Goal: Task Accomplishment & Management: Manage account settings

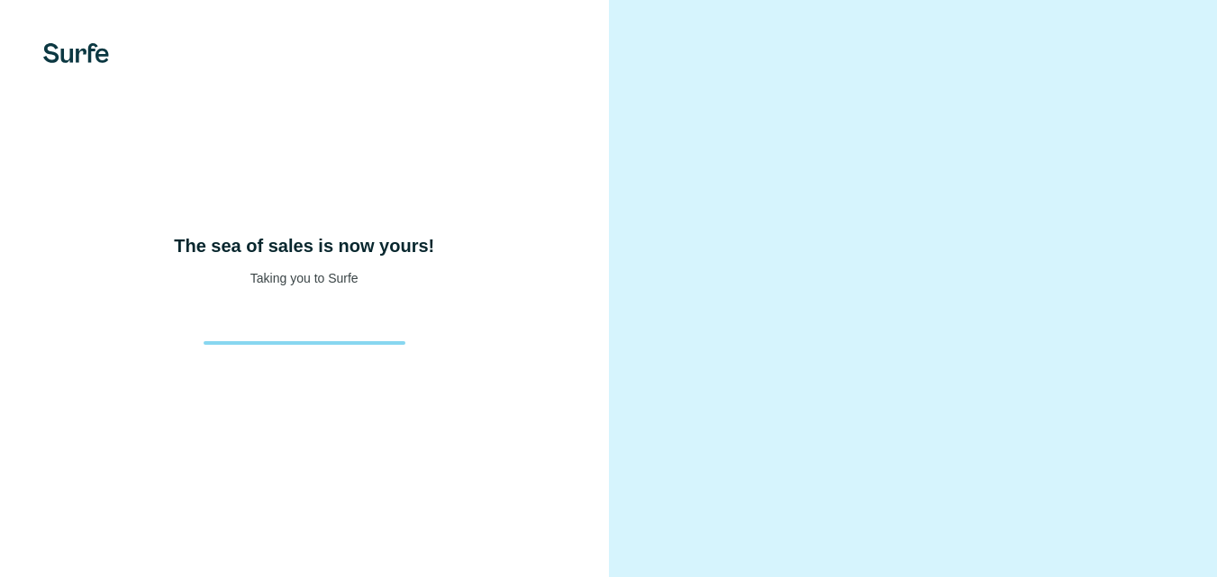
scroll to position [53, 0]
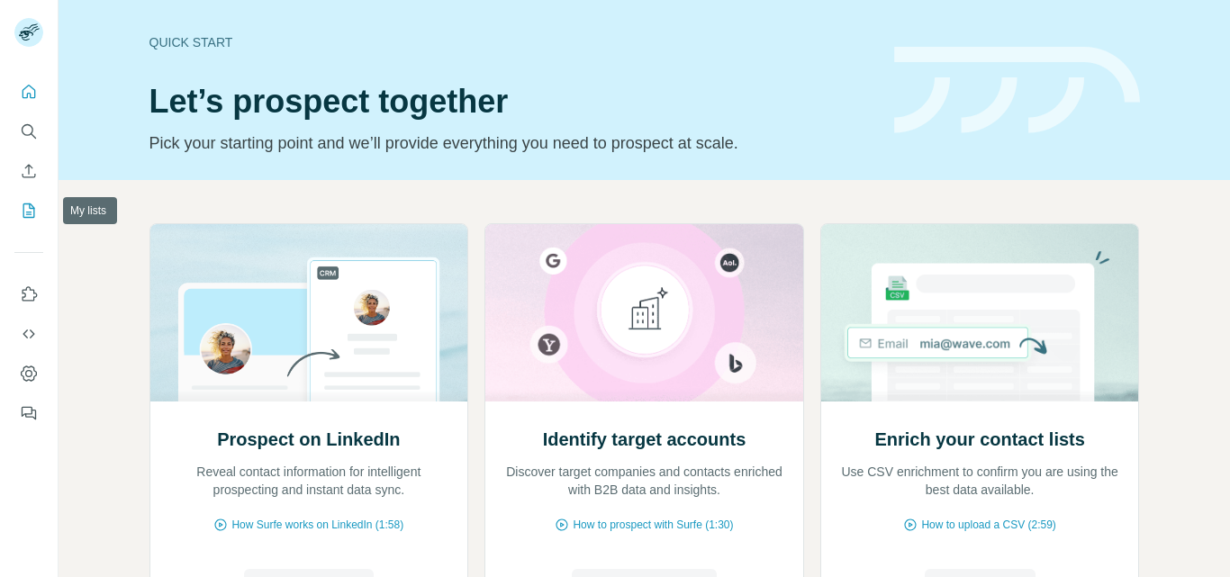
click at [23, 212] on icon "My lists" at bounding box center [29, 211] width 12 height 14
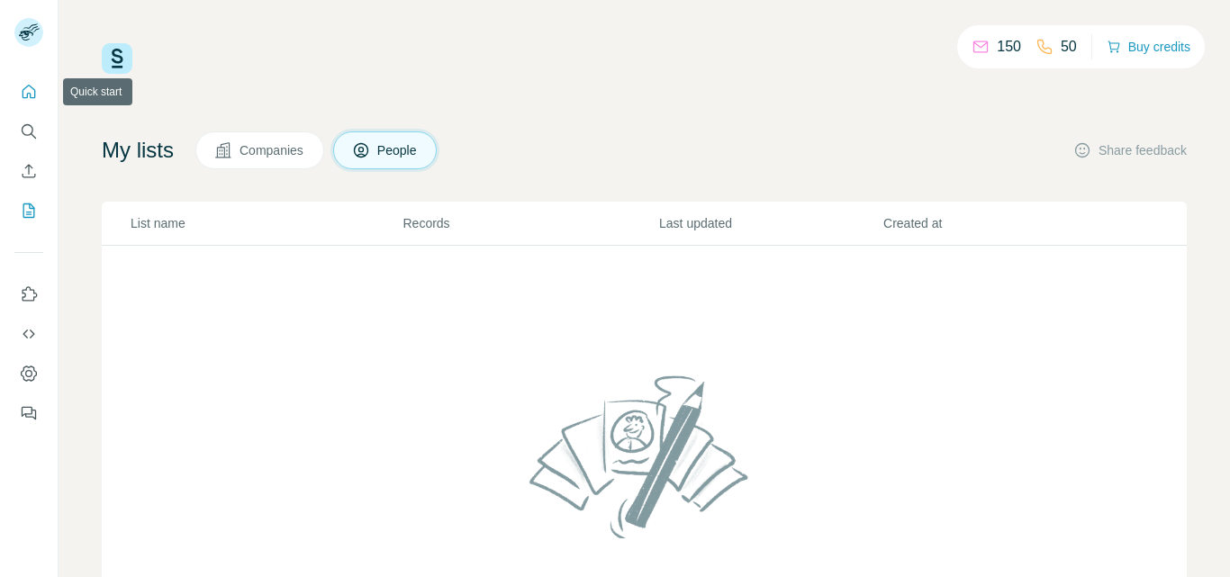
click at [29, 83] on icon "Quick start" at bounding box center [29, 92] width 18 height 18
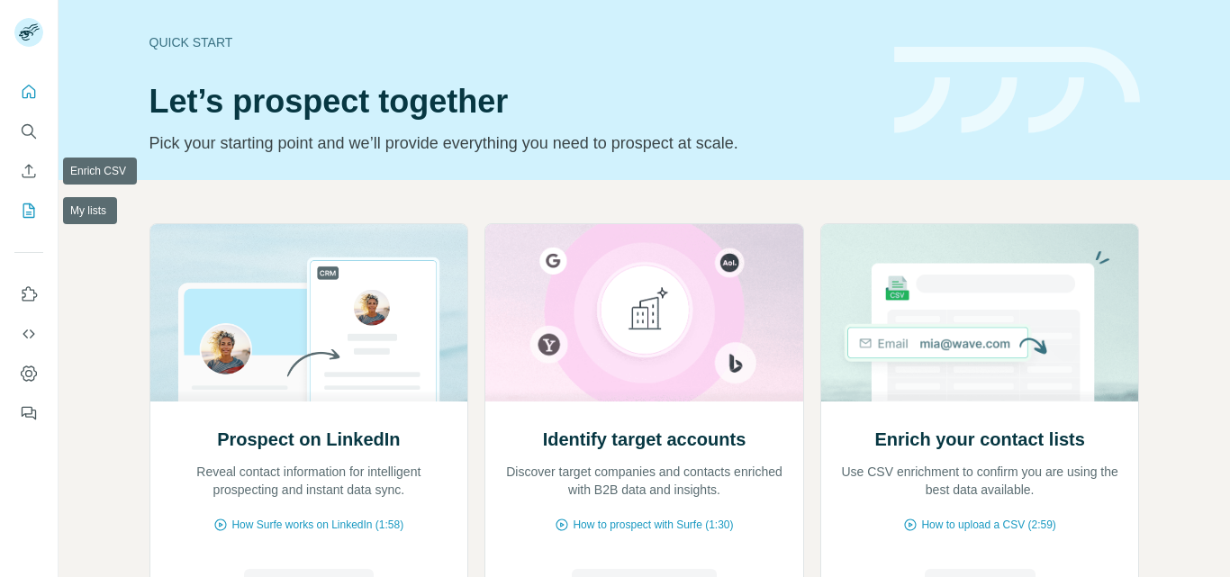
click at [30, 152] on nav at bounding box center [28, 151] width 29 height 151
click at [27, 174] on icon "Enrich CSV" at bounding box center [29, 171] width 18 height 18
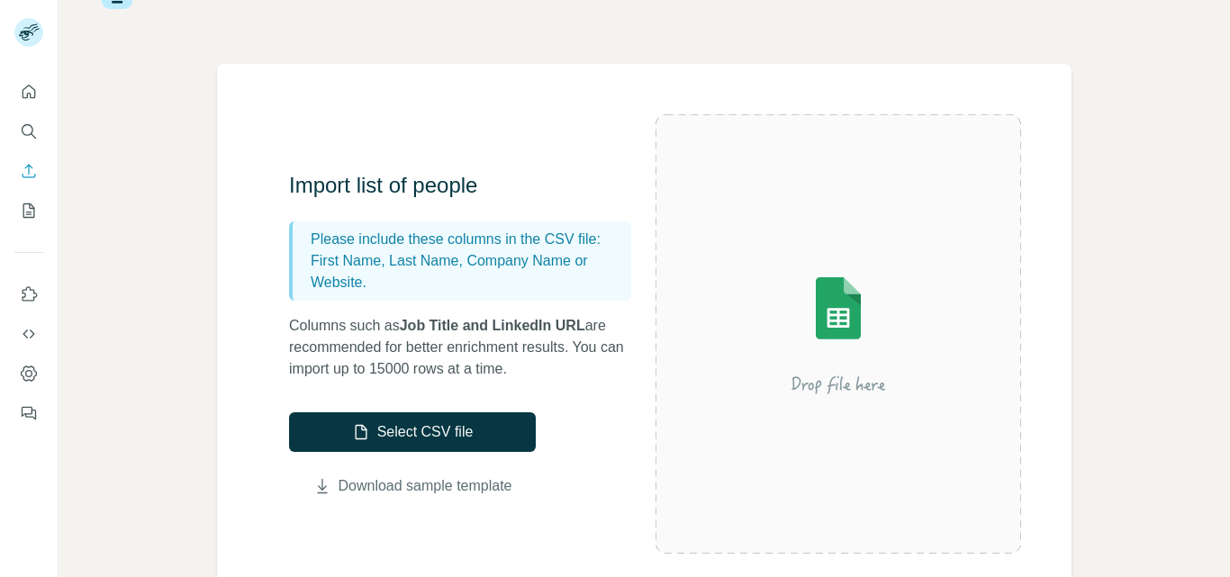
scroll to position [180, 0]
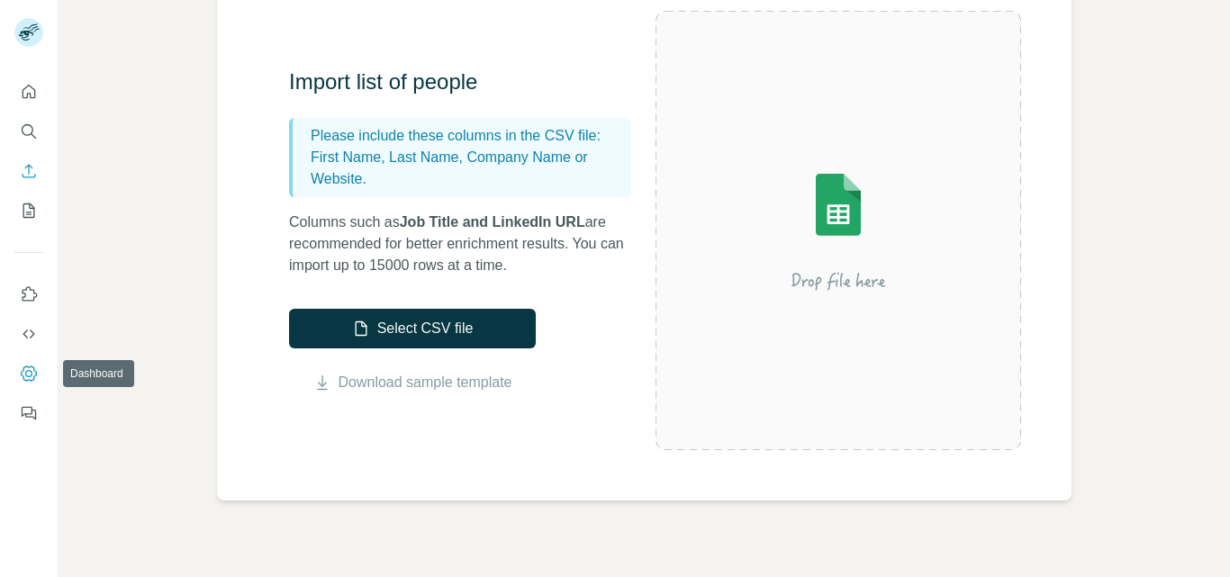
click at [25, 369] on icon "Dashboard" at bounding box center [29, 374] width 18 height 18
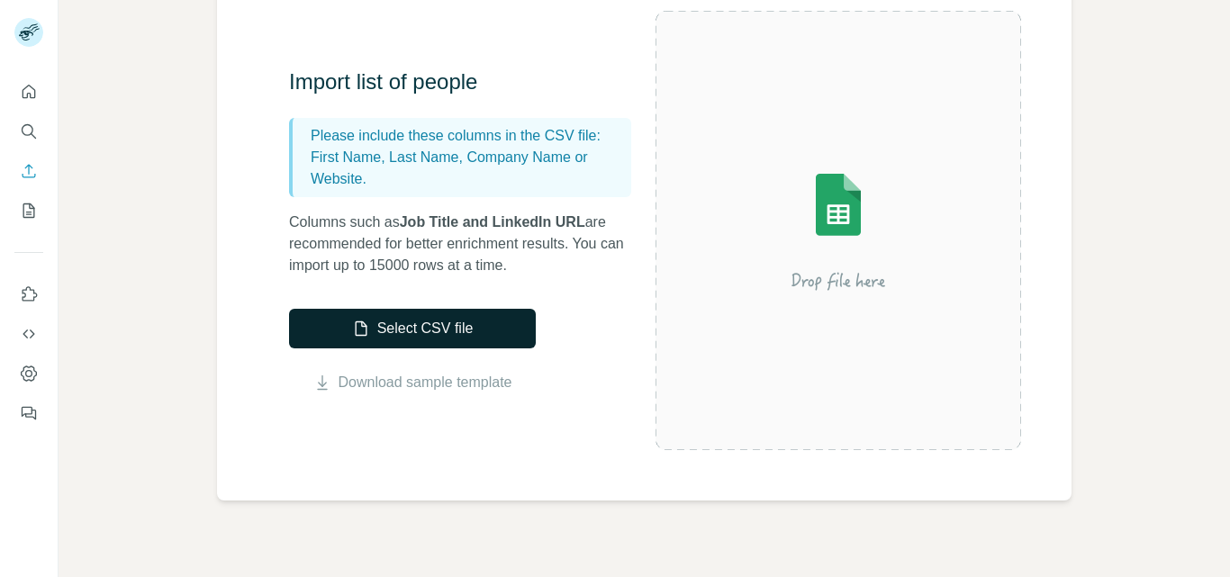
click at [418, 336] on button "Select CSV file" at bounding box center [412, 329] width 247 height 40
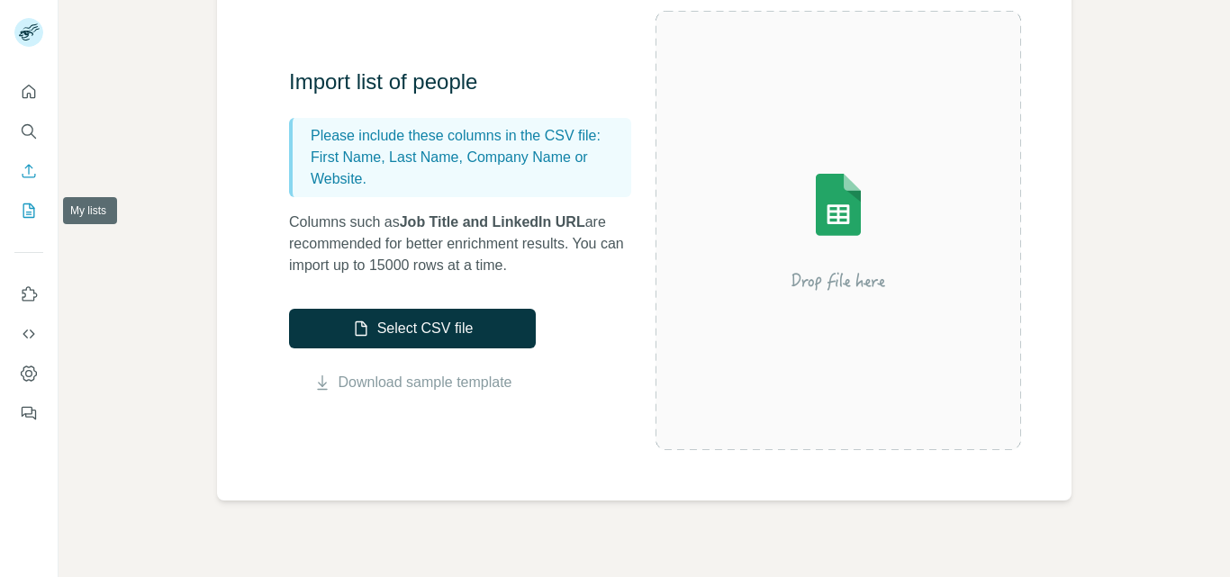
click at [21, 212] on button "My lists" at bounding box center [28, 211] width 29 height 32
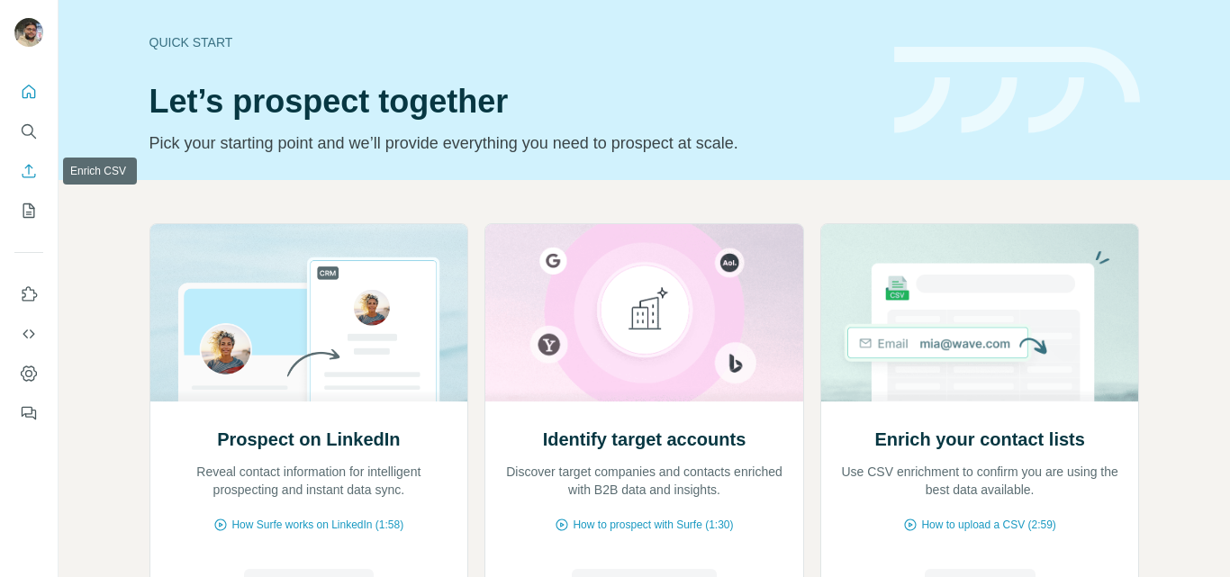
click at [37, 168] on icon "Enrich CSV" at bounding box center [29, 171] width 18 height 18
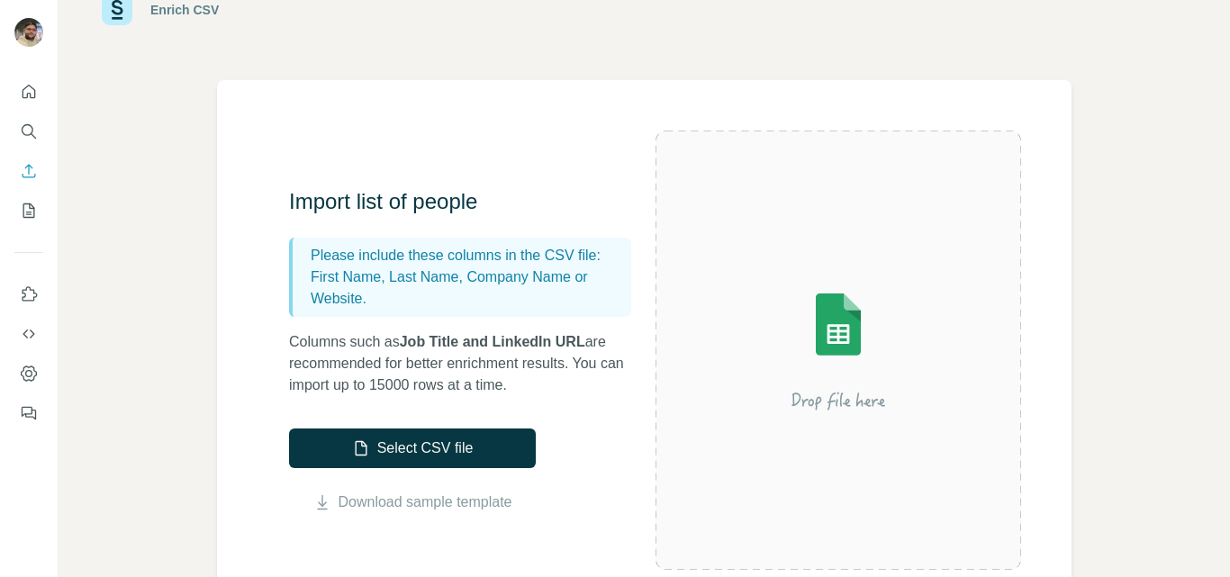
scroll to position [90, 0]
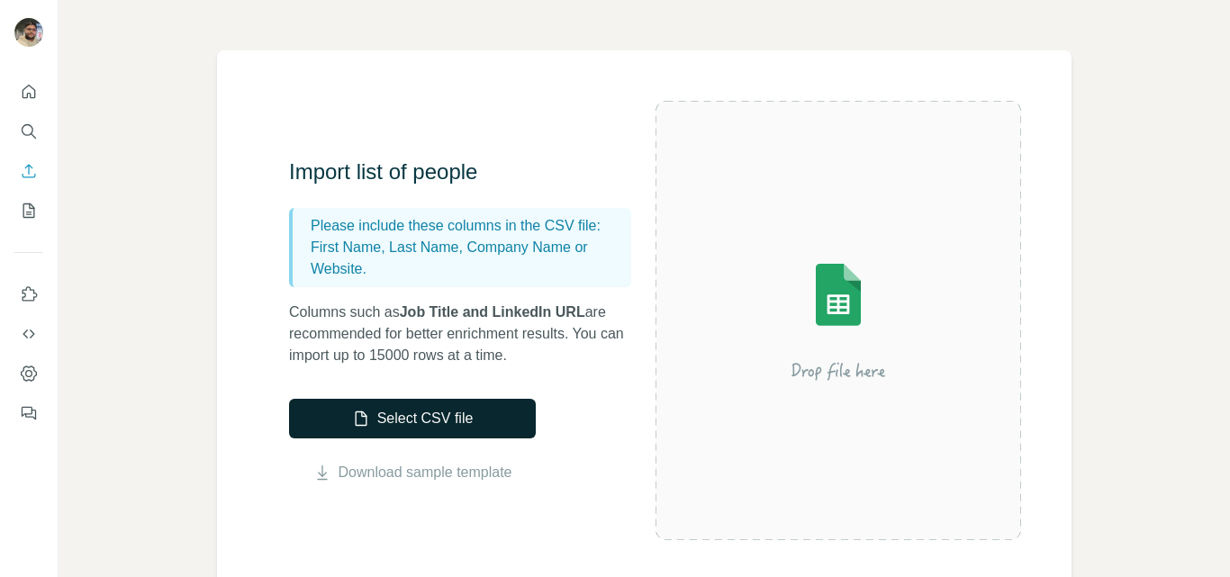
click at [389, 422] on button "Select CSV file" at bounding box center [412, 419] width 247 height 40
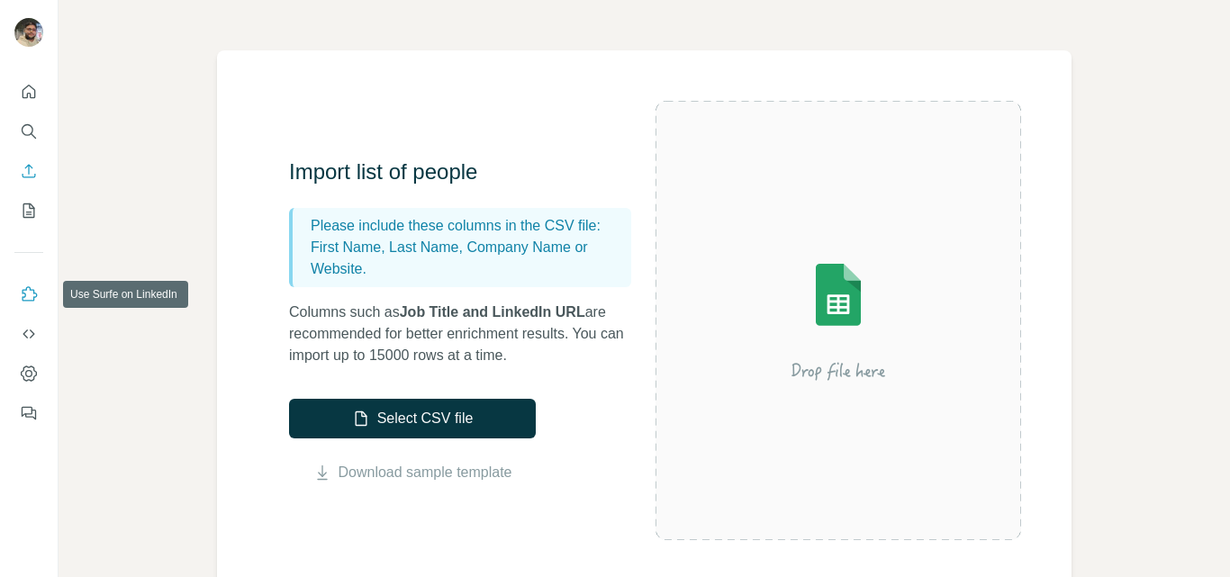
click at [27, 286] on icon "Use Surfe on LinkedIn" at bounding box center [29, 295] width 18 height 18
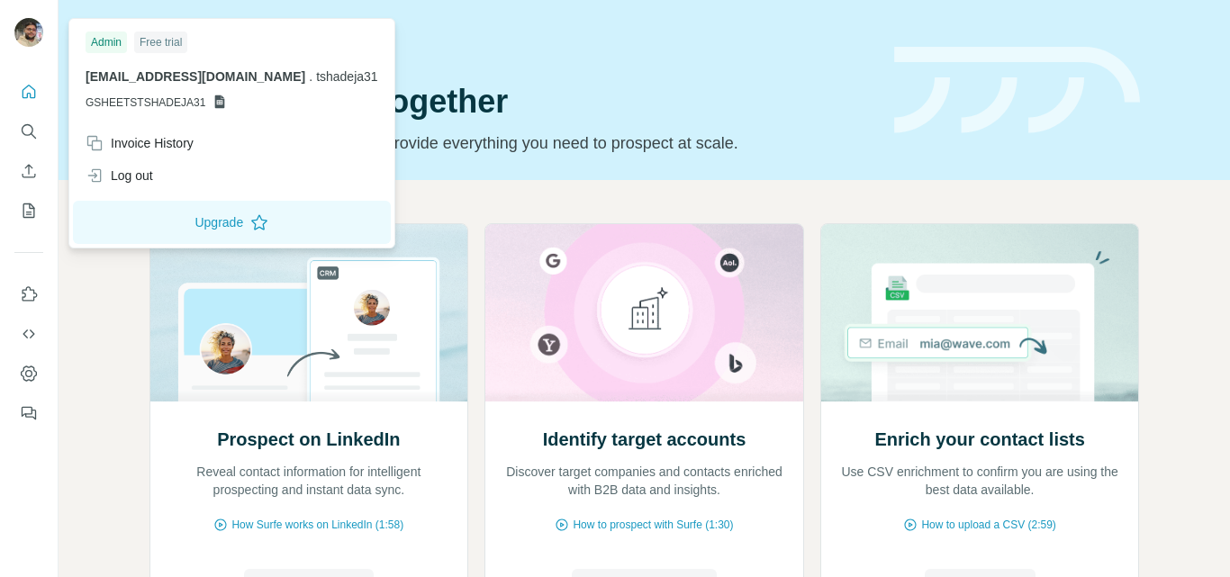
click at [28, 22] on img at bounding box center [28, 32] width 29 height 29
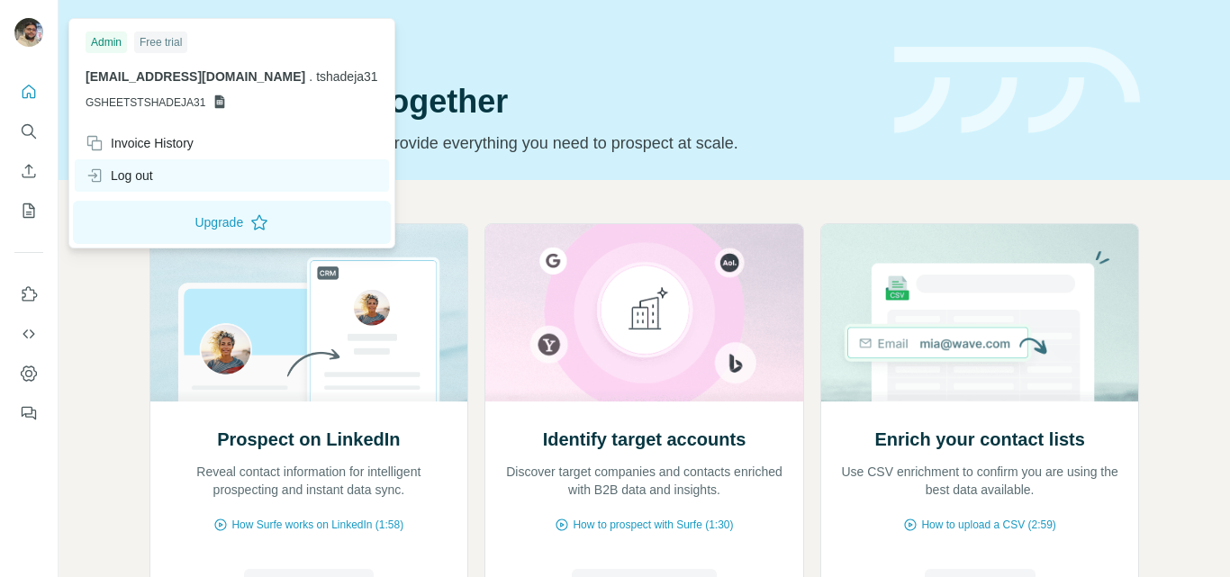
click at [133, 167] on div "Log out" at bounding box center [120, 176] width 68 height 18
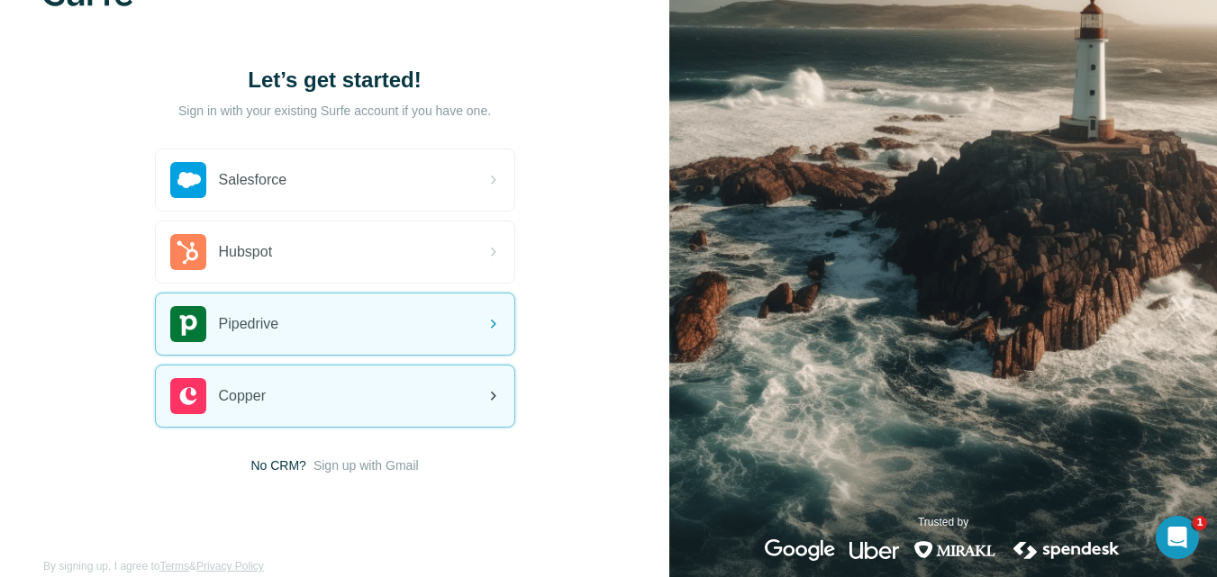
scroll to position [90, 0]
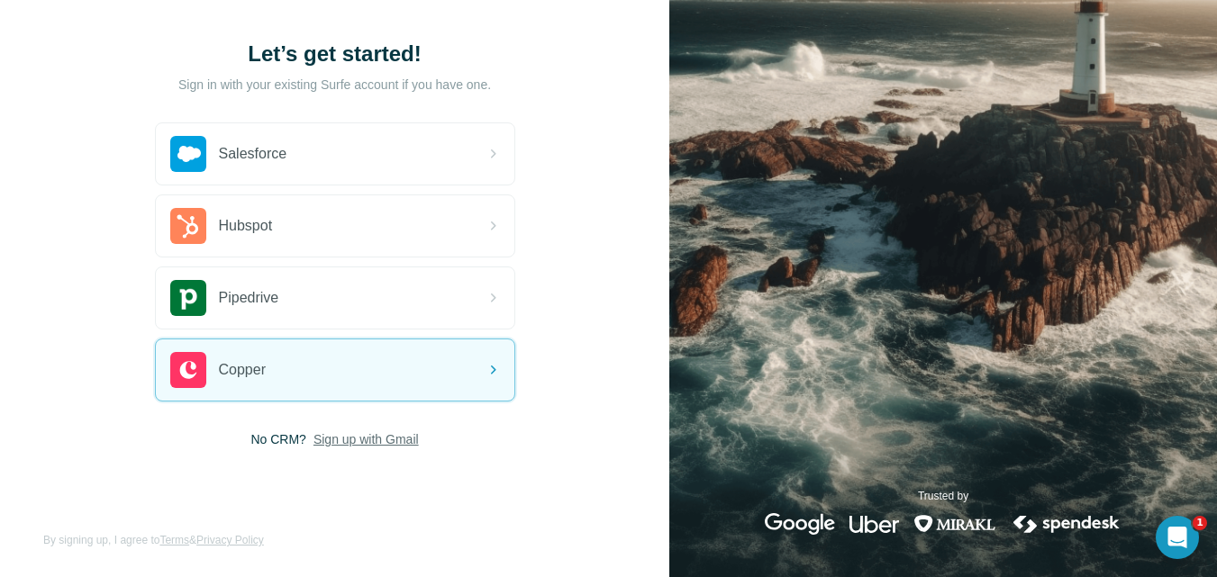
click at [355, 439] on span "Sign up with Gmail" at bounding box center [365, 440] width 105 height 18
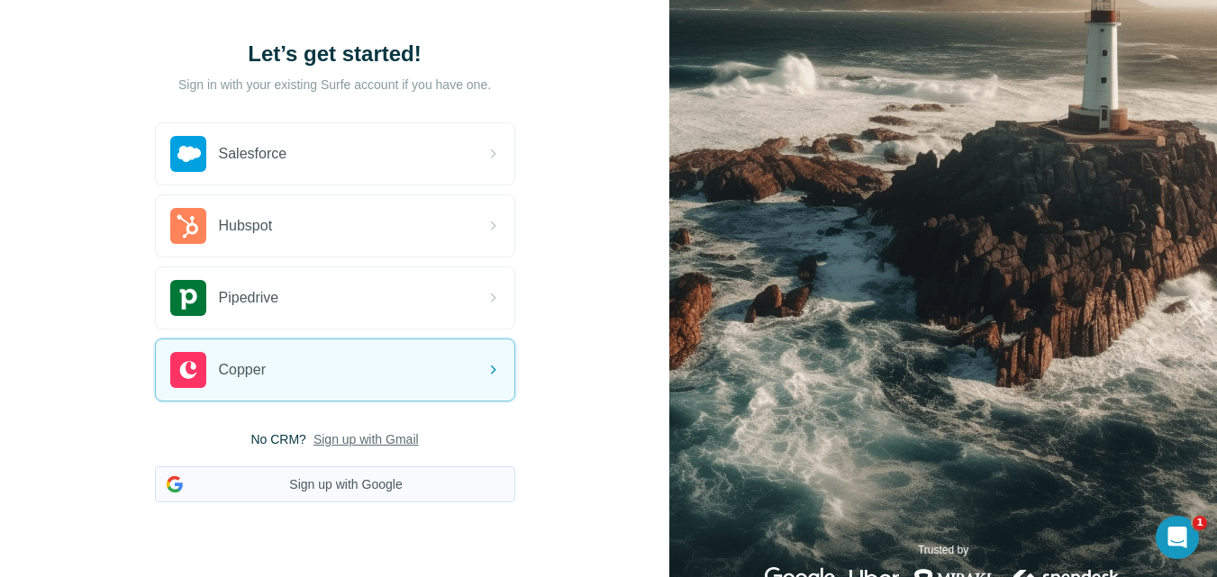
click at [395, 478] on button "Sign up with Google" at bounding box center [335, 485] width 360 height 36
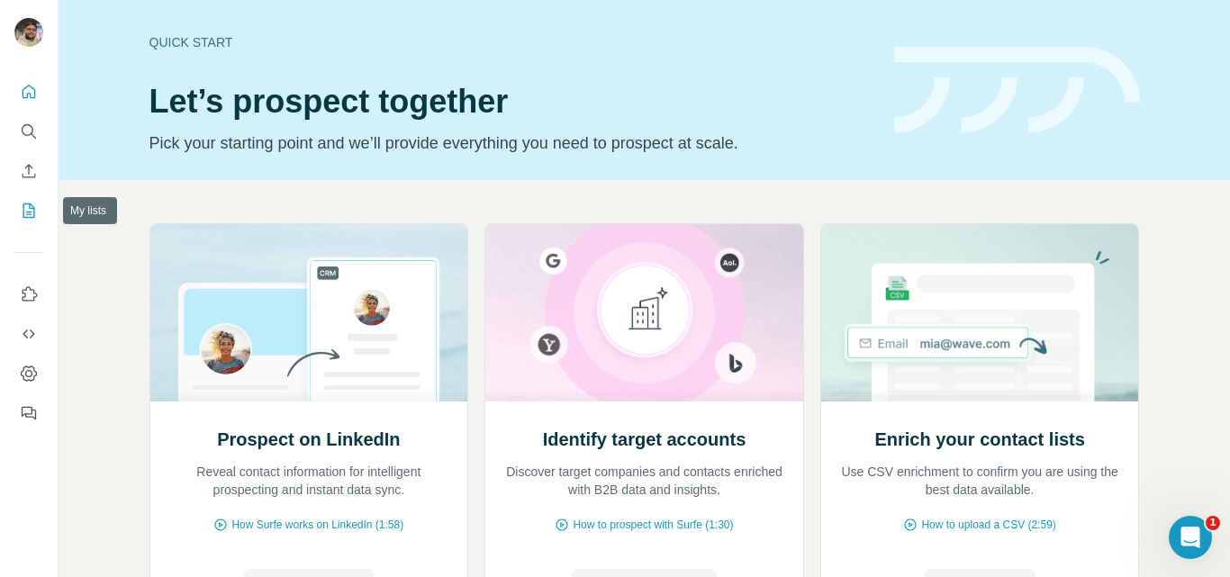
click at [25, 222] on button "My lists" at bounding box center [28, 211] width 29 height 32
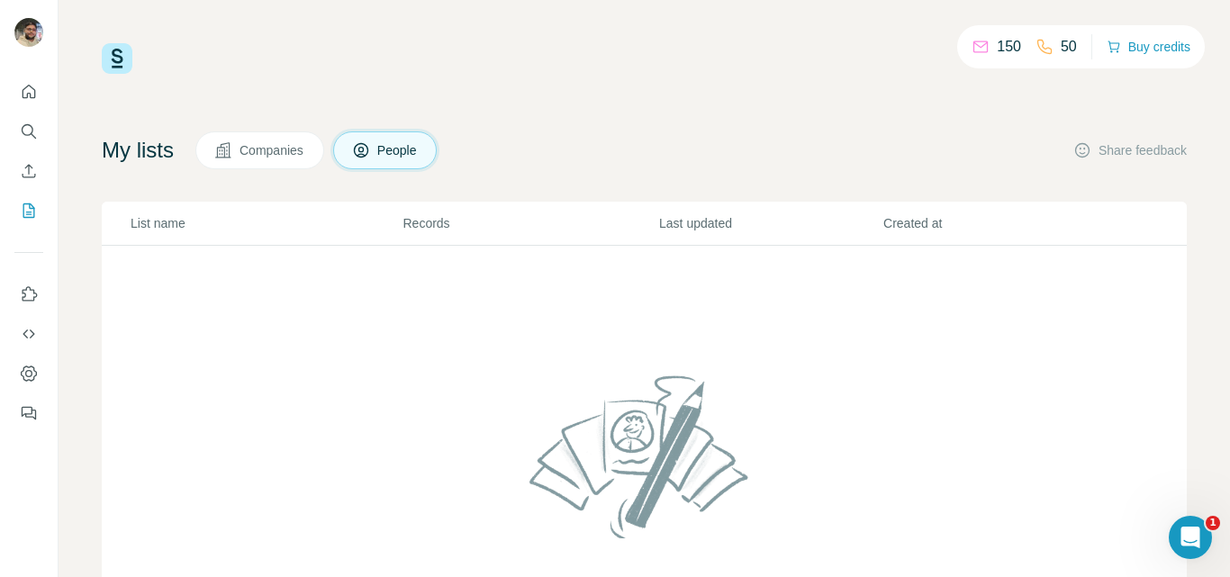
scroll to position [1, 0]
click at [283, 155] on span "Companies" at bounding box center [273, 150] width 66 height 18
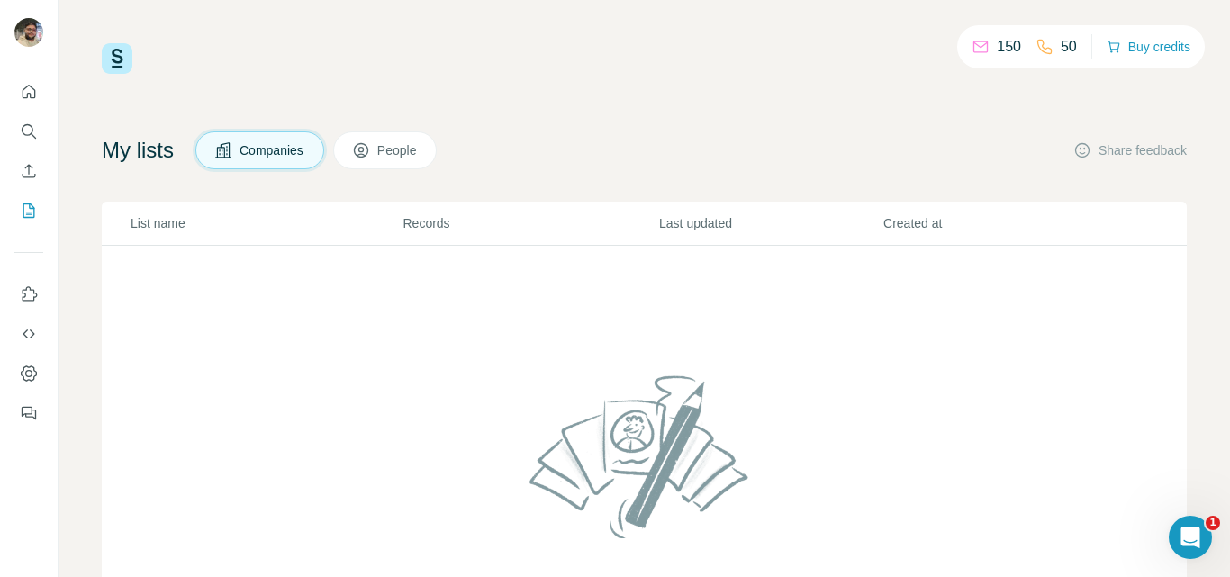
click at [364, 124] on div "150 50 Buy credits My lists Companies People Share feedback List name Records L…" at bounding box center [644, 365] width 1085 height 645
click at [377, 138] on button "People" at bounding box center [385, 151] width 104 height 38
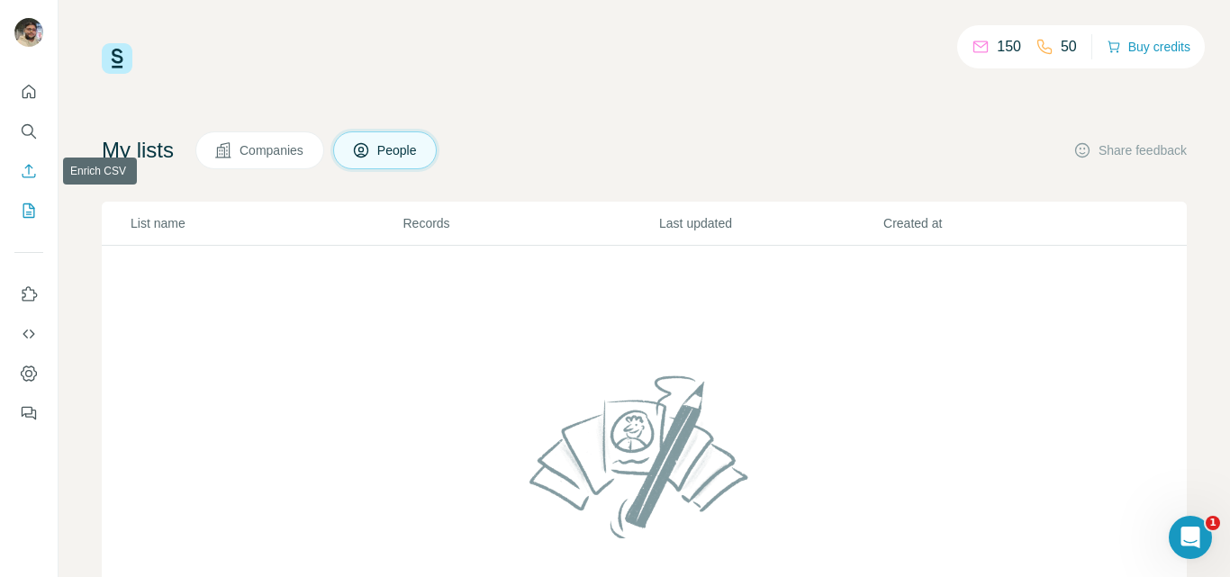
click at [27, 165] on icon "Enrich CSV" at bounding box center [29, 171] width 18 height 18
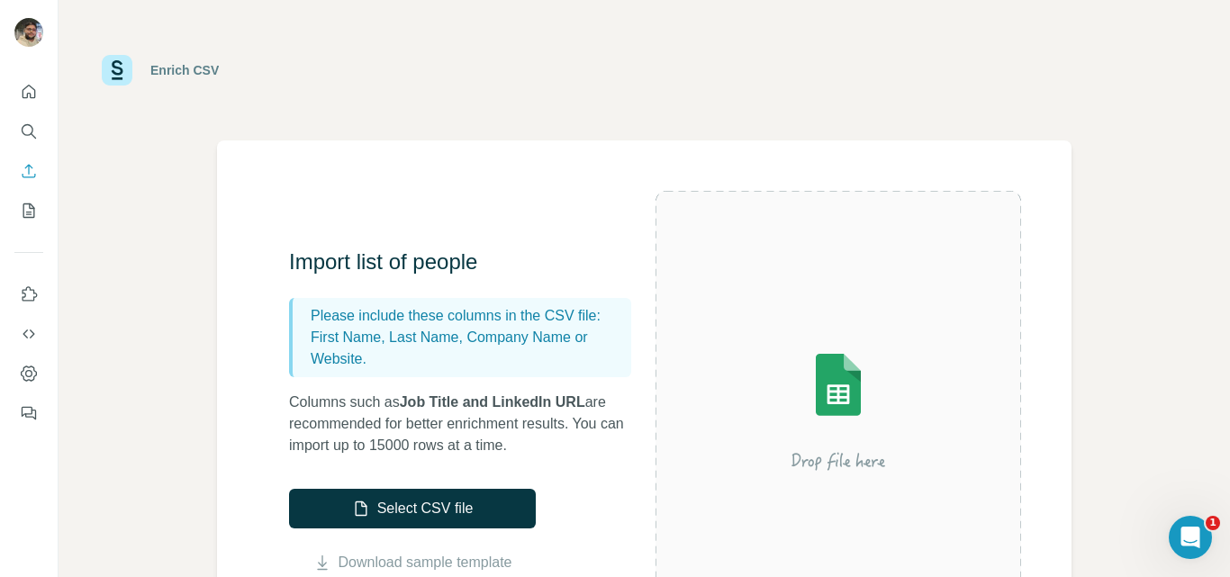
scroll to position [90, 0]
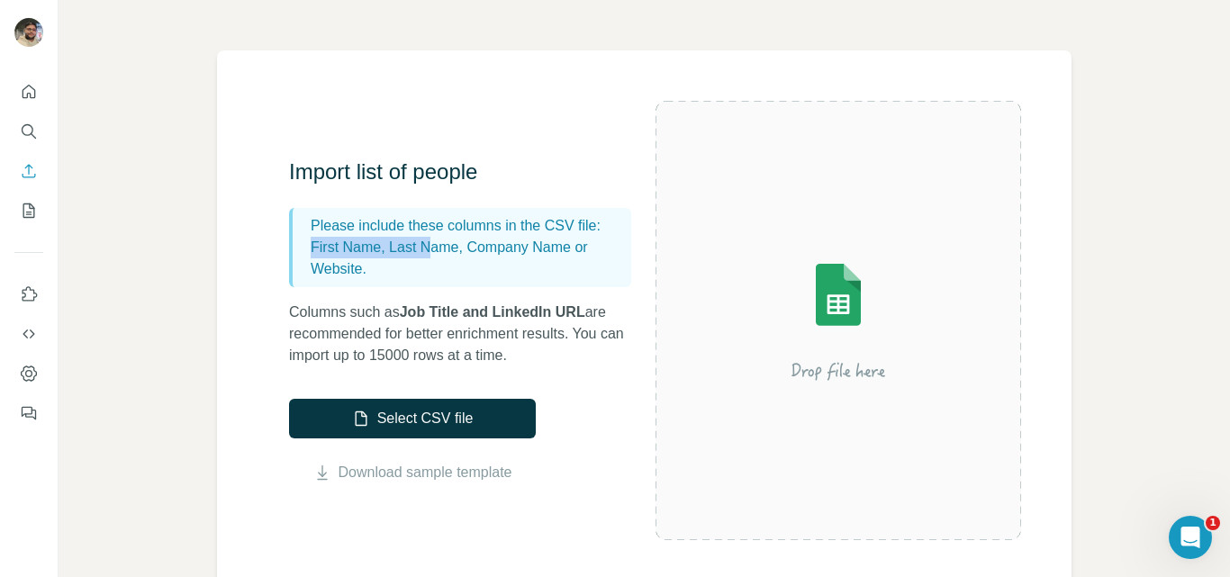
drag, startPoint x: 307, startPoint y: 242, endPoint x: 440, endPoint y: 253, distance: 133.8
click at [440, 253] on div "Please include these columns in the CSV file: First Name, Last Name, Company Na…" at bounding box center [460, 247] width 342 height 79
click at [534, 270] on p "First Name, Last Name, Company Name or Website." at bounding box center [467, 258] width 313 height 43
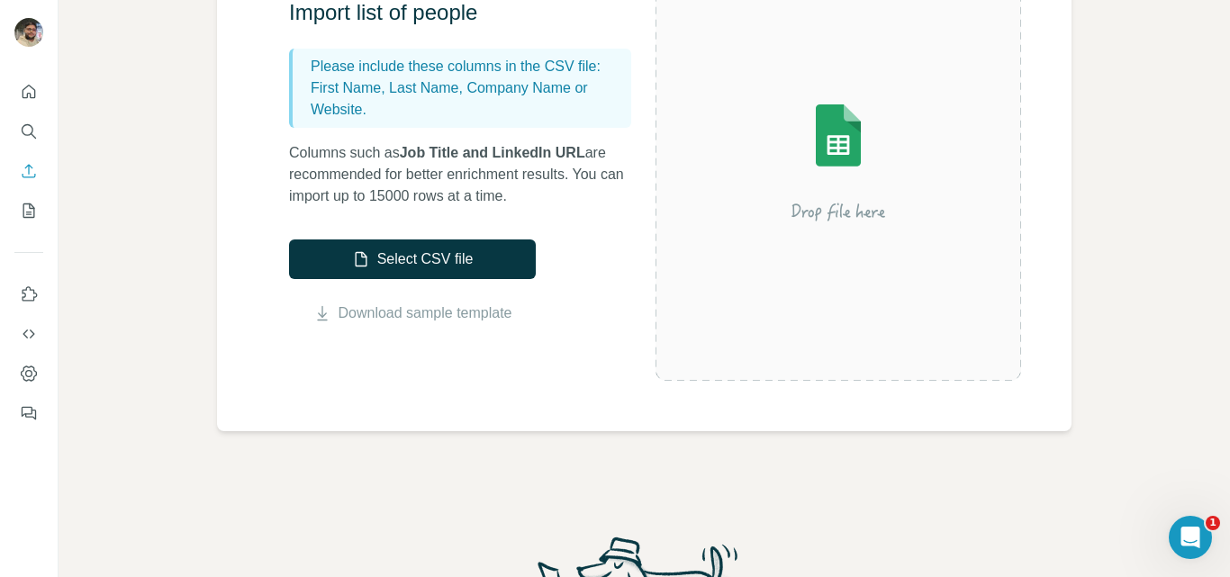
scroll to position [270, 0]
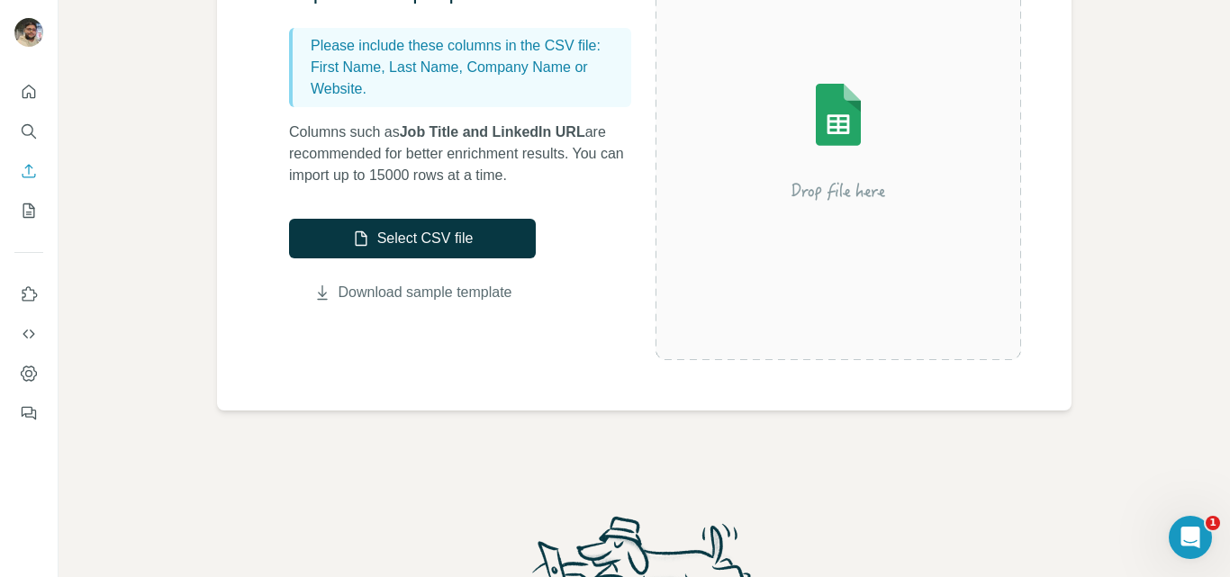
click at [420, 290] on link "Download sample template" at bounding box center [426, 293] width 174 height 22
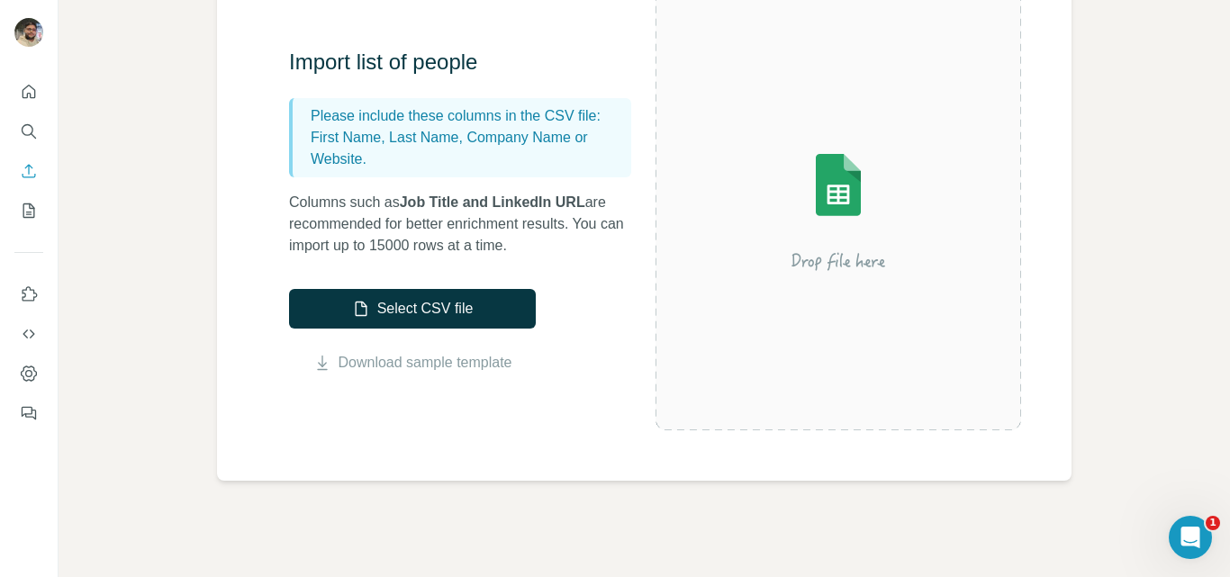
scroll to position [180, 0]
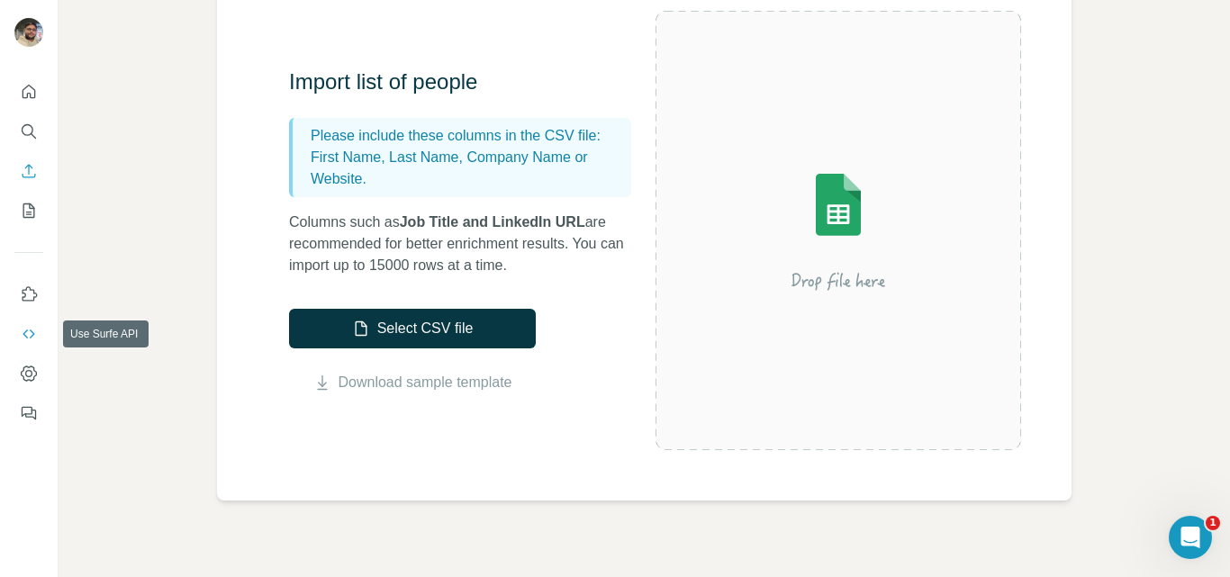
click at [28, 335] on icon "Use Surfe API" at bounding box center [29, 334] width 18 height 18
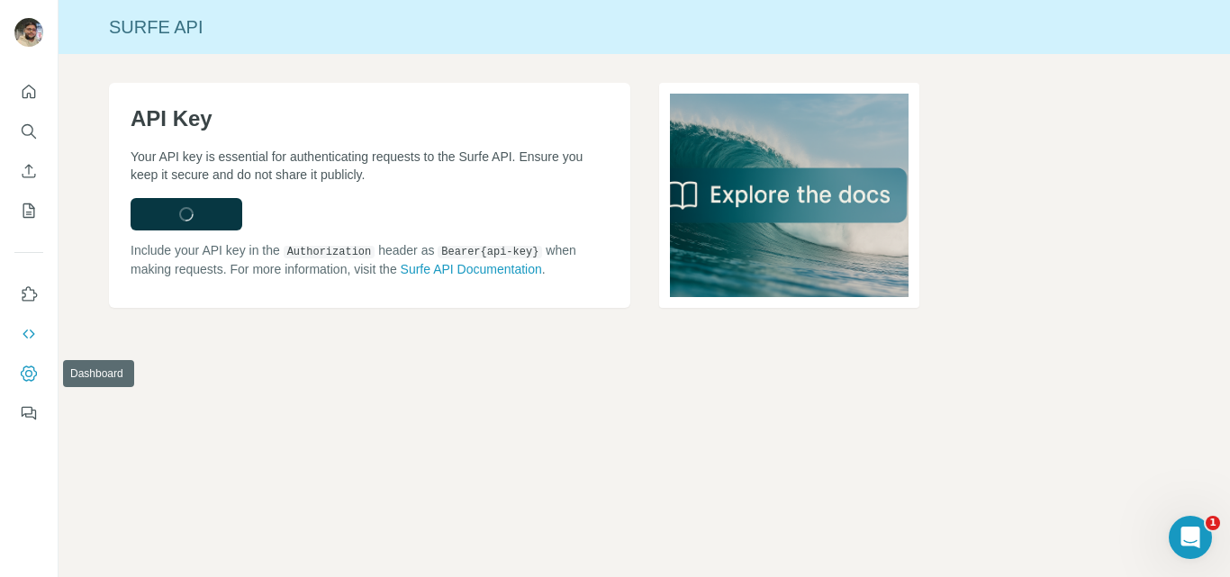
click at [22, 381] on icon "Dashboard" at bounding box center [29, 374] width 18 height 18
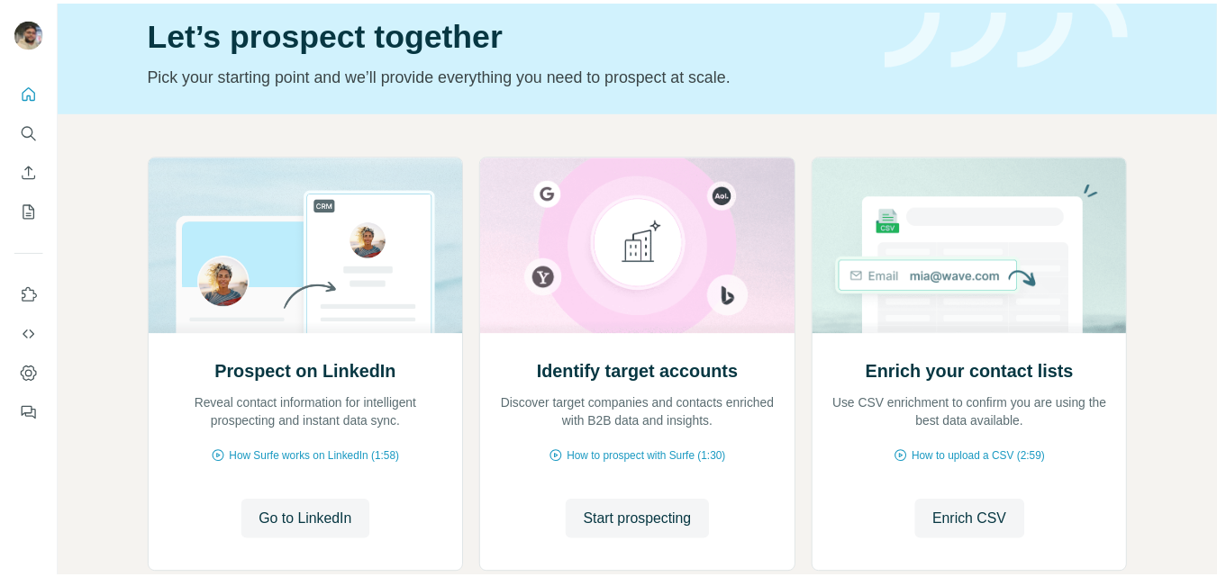
scroll to position [180, 0]
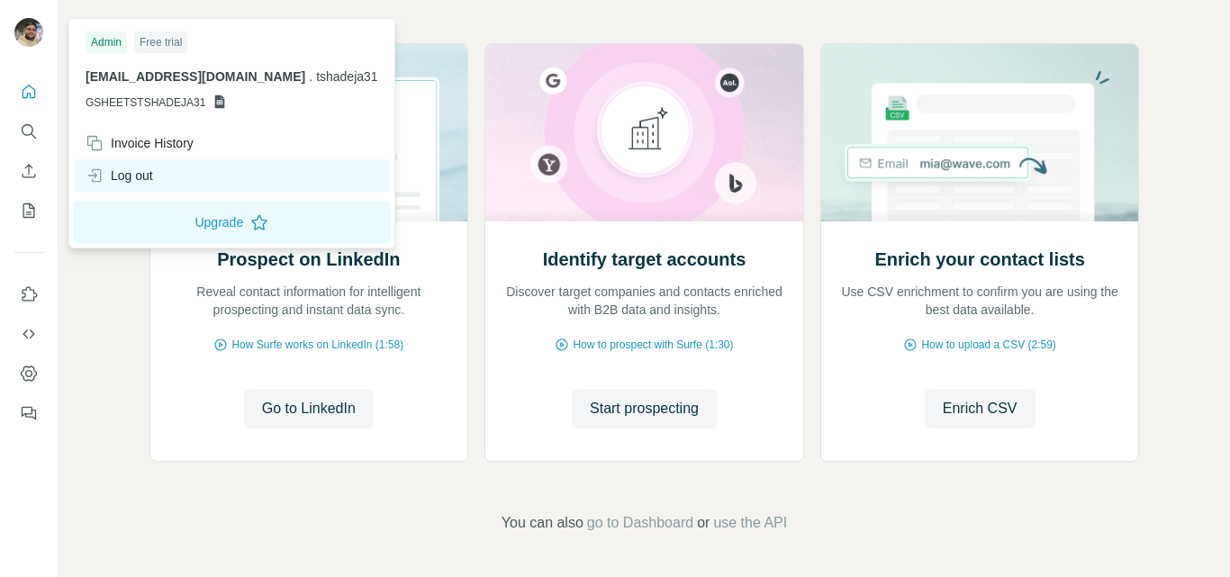
click at [171, 184] on div "Log out" at bounding box center [232, 175] width 314 height 32
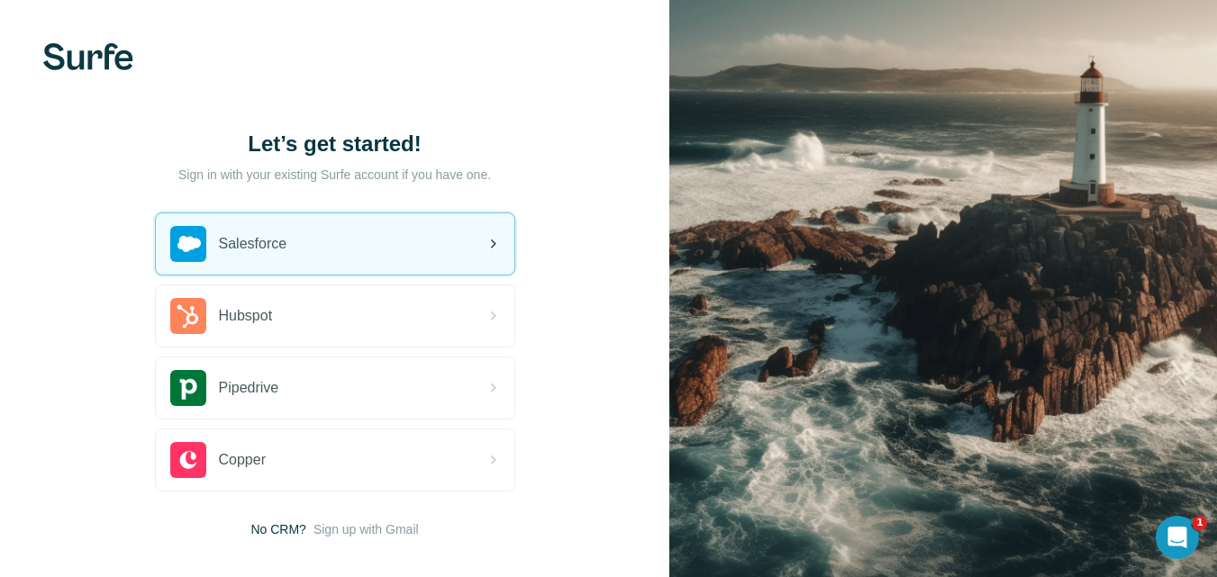
scroll to position [91, 0]
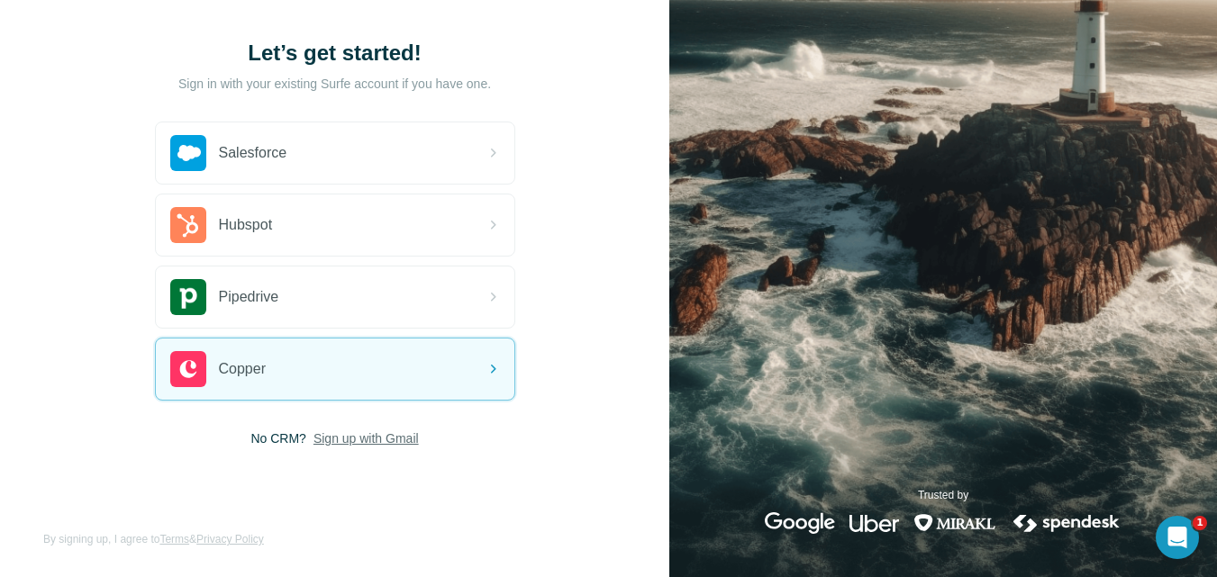
click at [384, 445] on span "Sign up with Gmail" at bounding box center [365, 439] width 105 height 18
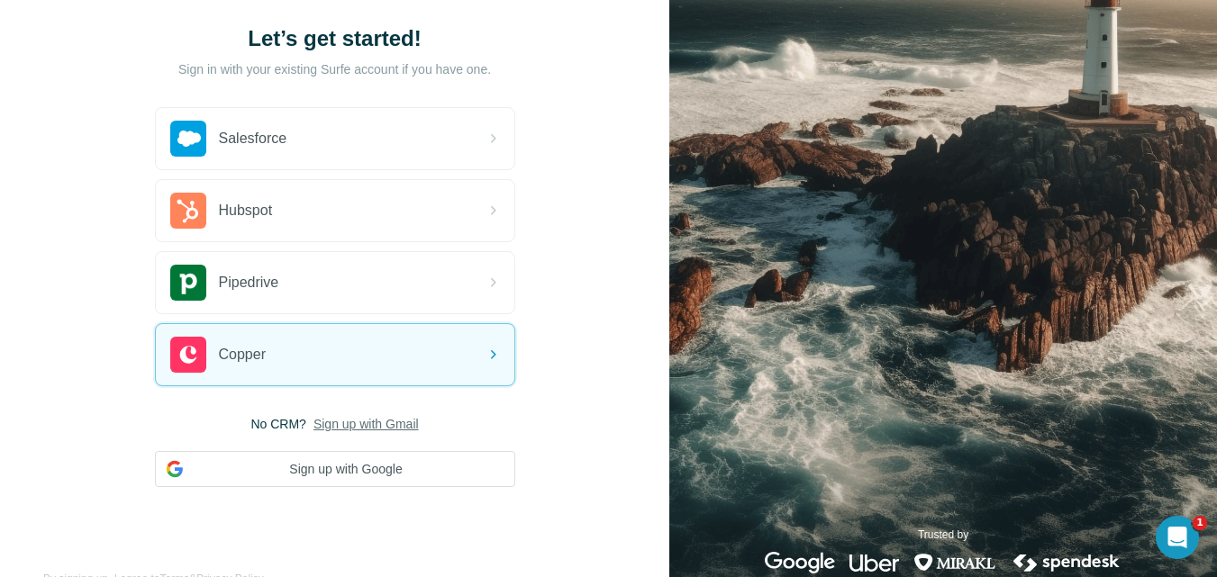
scroll to position [145, 0]
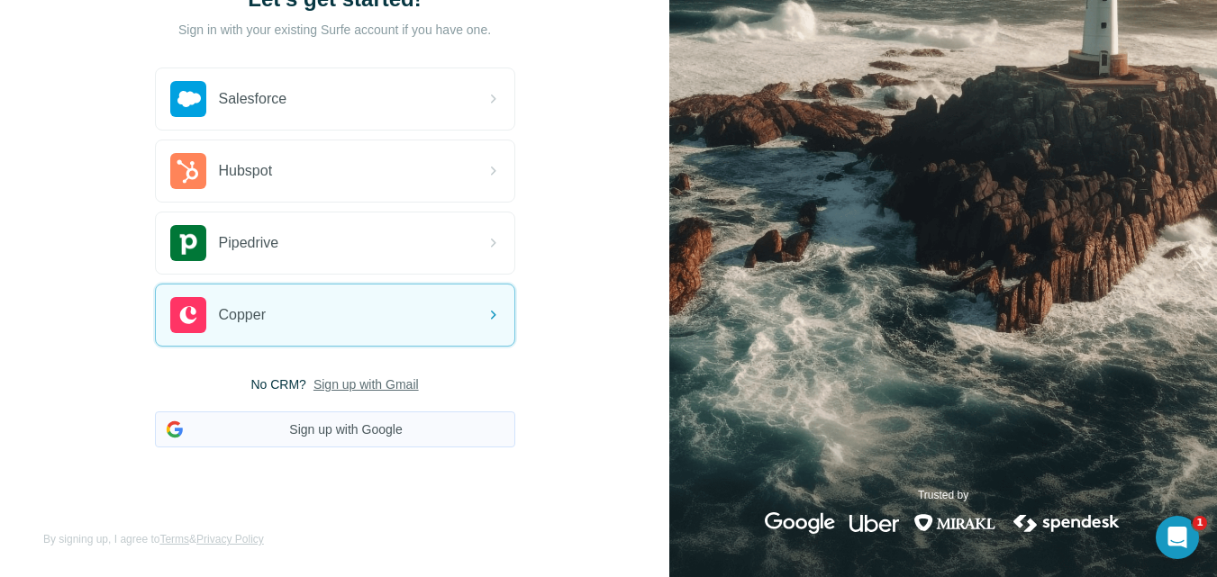
click at [420, 427] on button "Sign up with Google" at bounding box center [335, 430] width 360 height 36
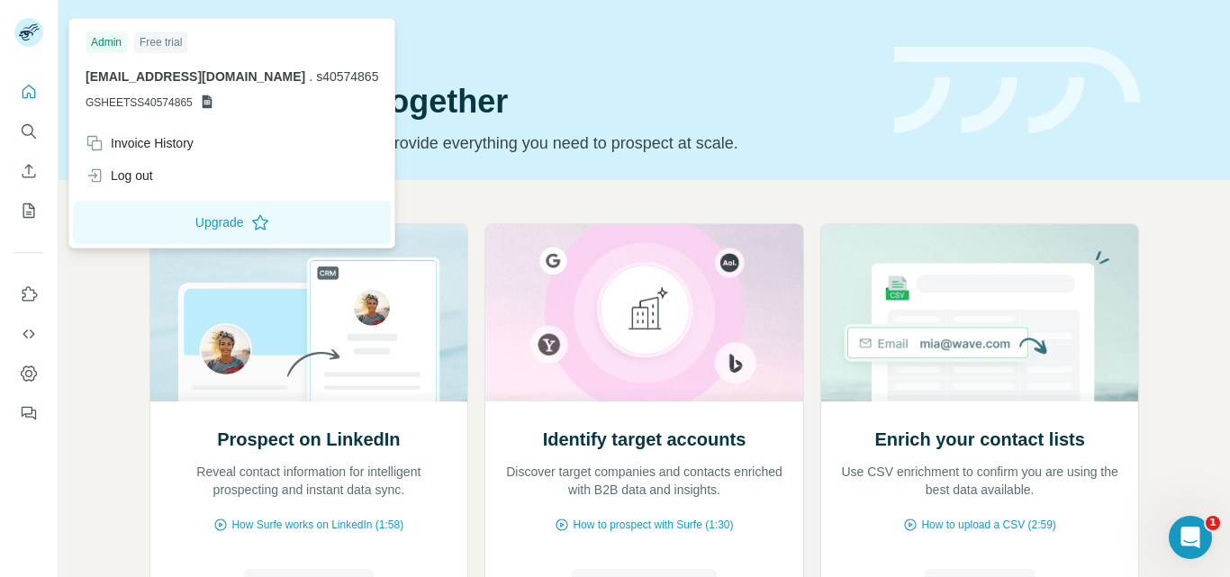
click at [204, 103] on icon at bounding box center [207, 102] width 14 height 14
click at [206, 103] on icon at bounding box center [207, 102] width 10 height 14
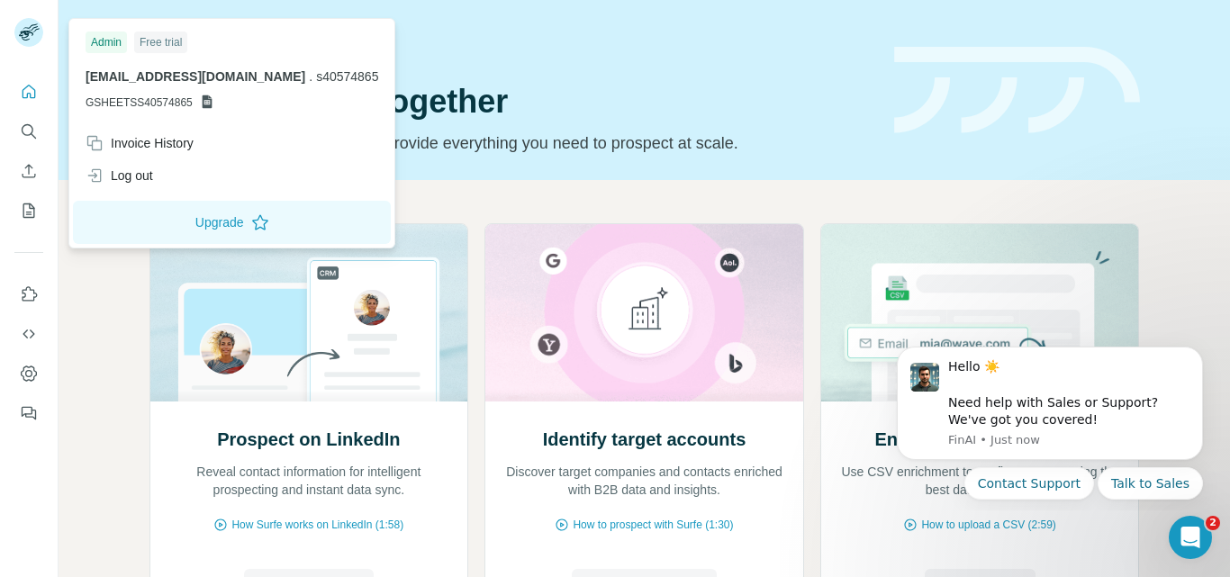
click at [35, 32] on rect at bounding box center [28, 32] width 29 height 29
click at [1197, 348] on icon "Dismiss notification" at bounding box center [1199, 353] width 10 height 10
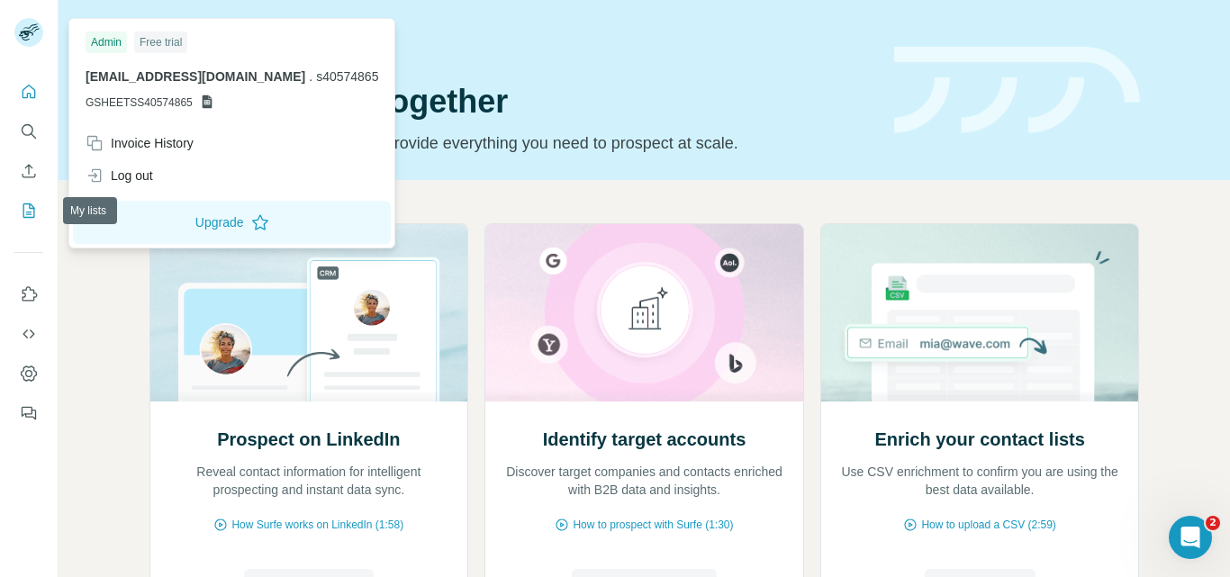
click at [25, 212] on icon "My lists" at bounding box center [29, 211] width 18 height 18
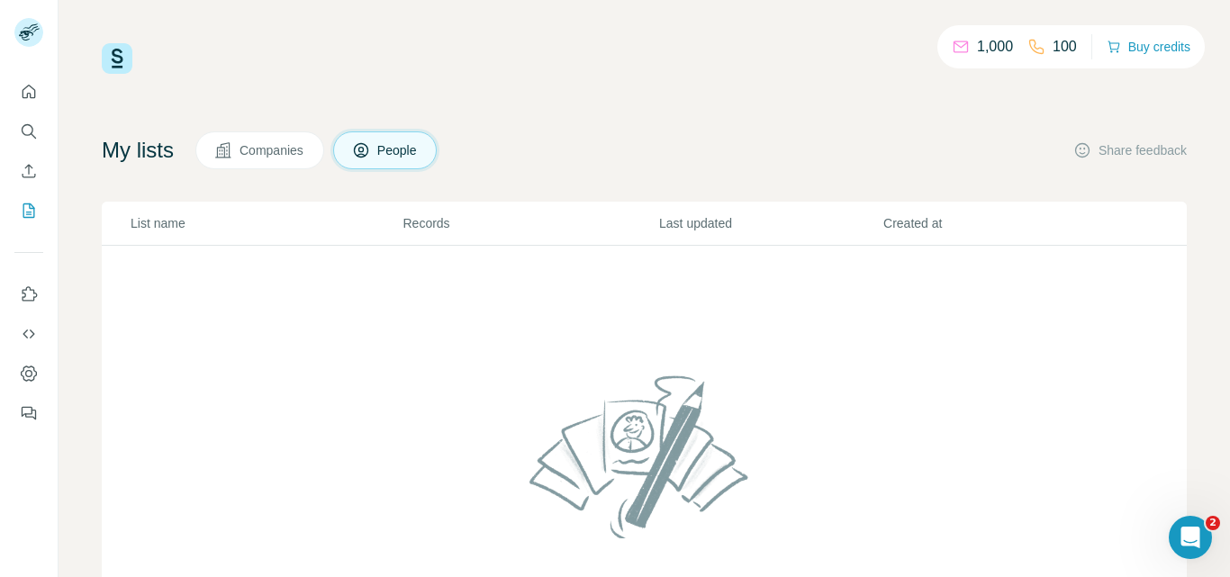
click at [190, 220] on p "List name" at bounding box center [266, 223] width 270 height 18
click at [38, 160] on button "Enrich CSV" at bounding box center [28, 171] width 29 height 32
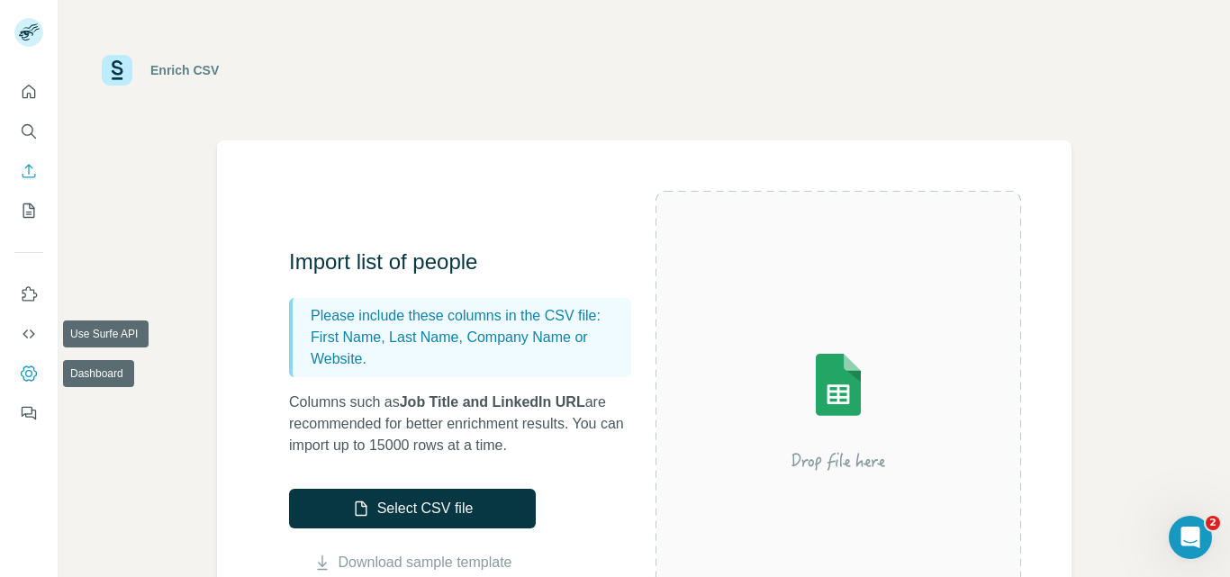
click at [30, 374] on icon "Dashboard" at bounding box center [29, 374] width 18 height 18
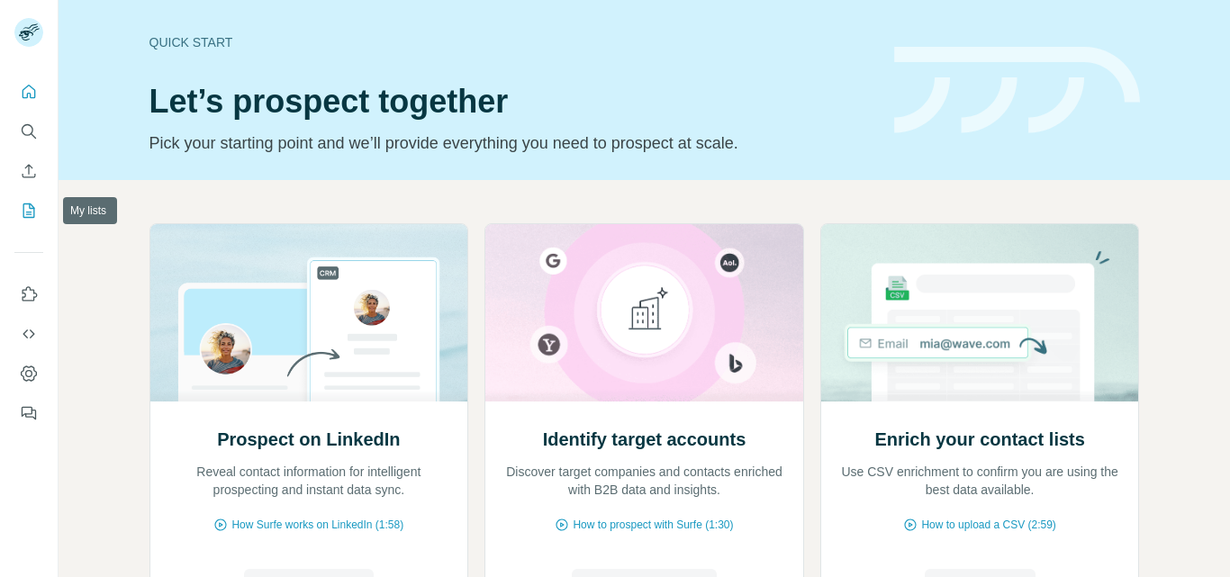
click at [26, 206] on icon "My lists" at bounding box center [29, 211] width 18 height 18
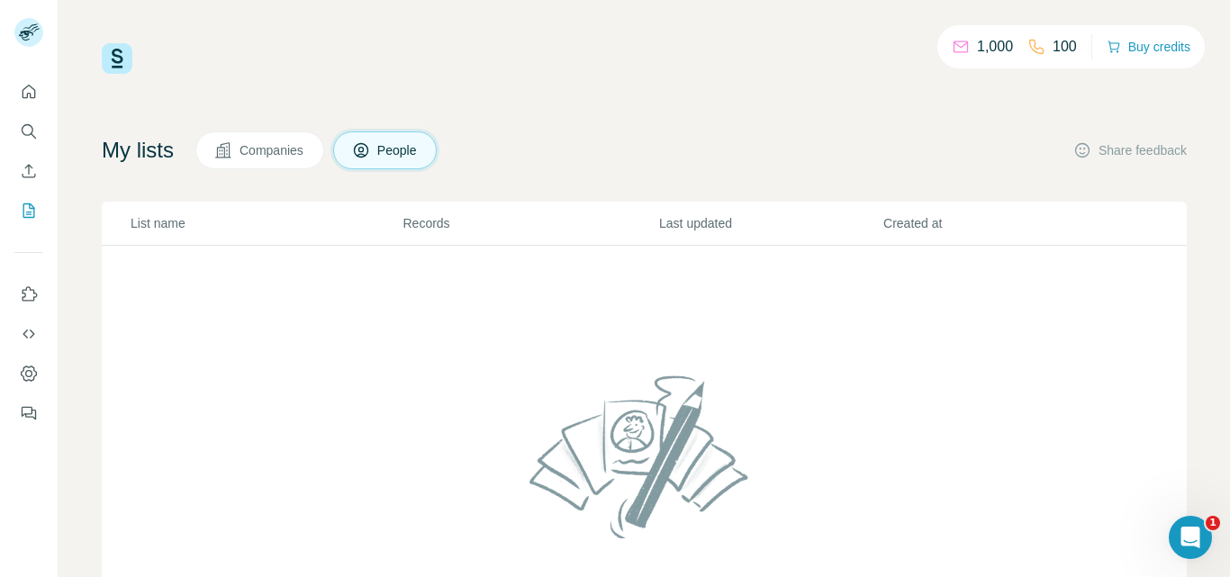
scroll to position [1, 0]
click at [299, 149] on span "Companies" at bounding box center [273, 150] width 66 height 18
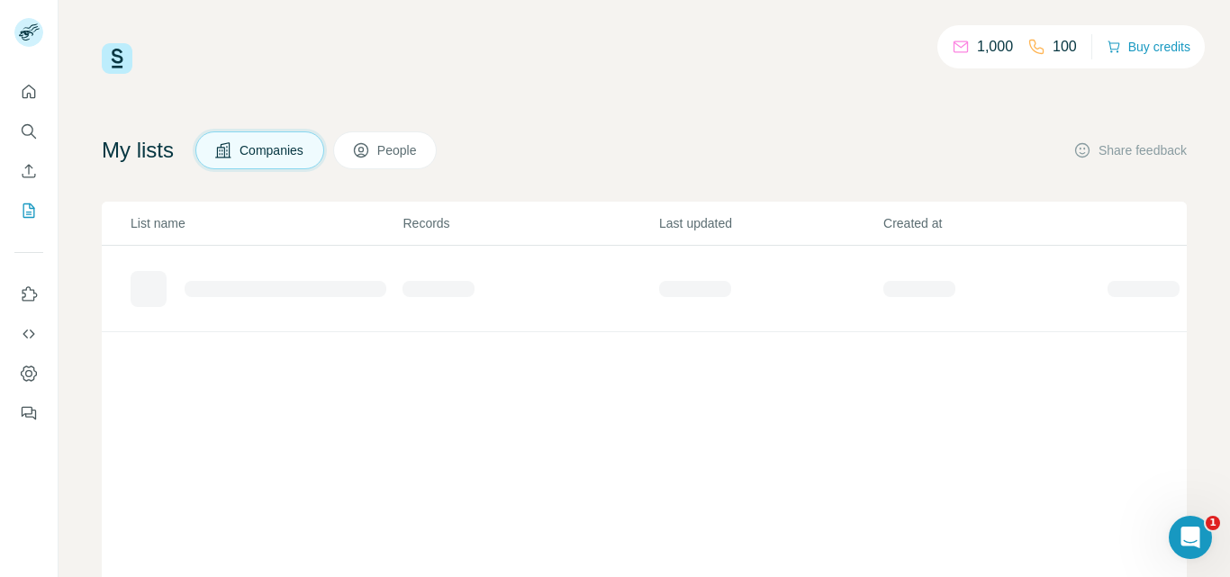
click at [322, 149] on button "Companies" at bounding box center [259, 151] width 129 height 38
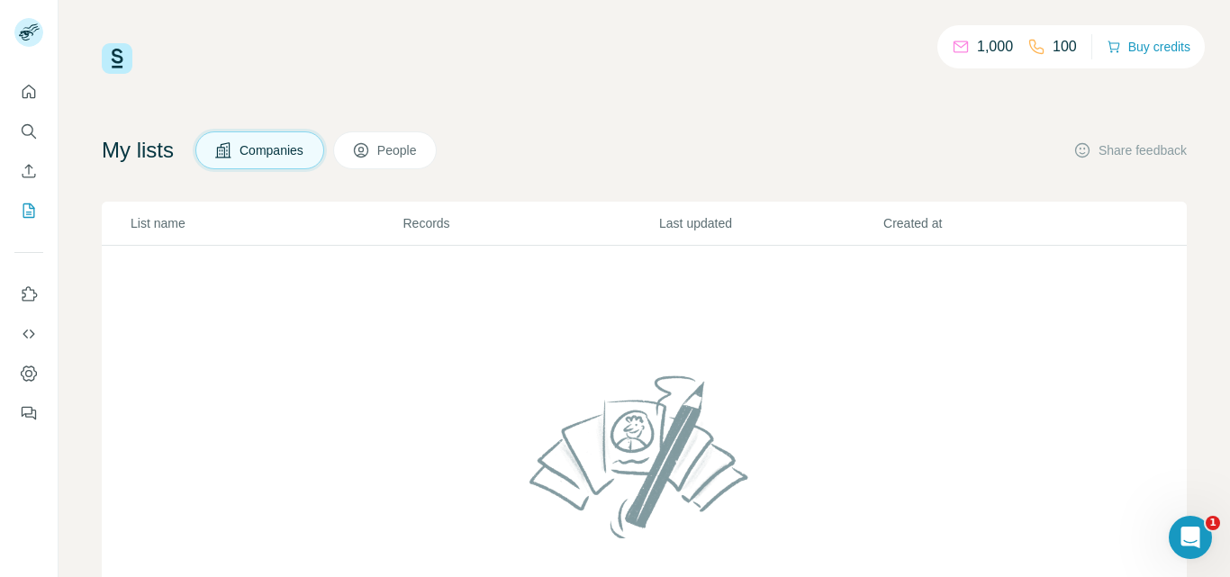
click at [398, 151] on span "People" at bounding box center [397, 150] width 41 height 18
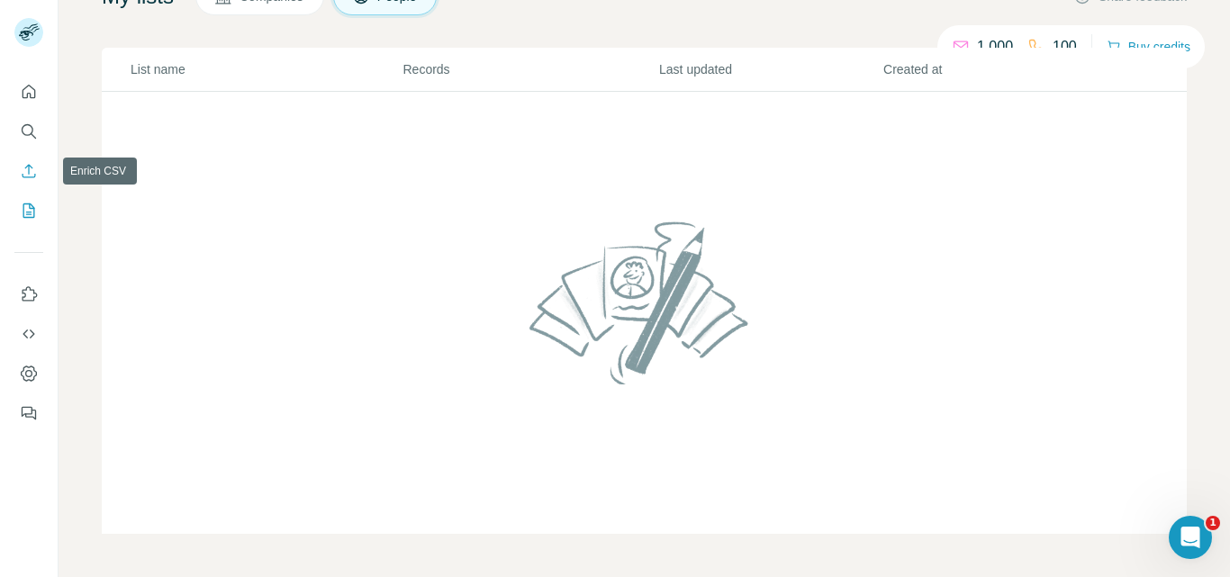
click at [23, 177] on icon "Enrich CSV" at bounding box center [30, 171] width 14 height 14
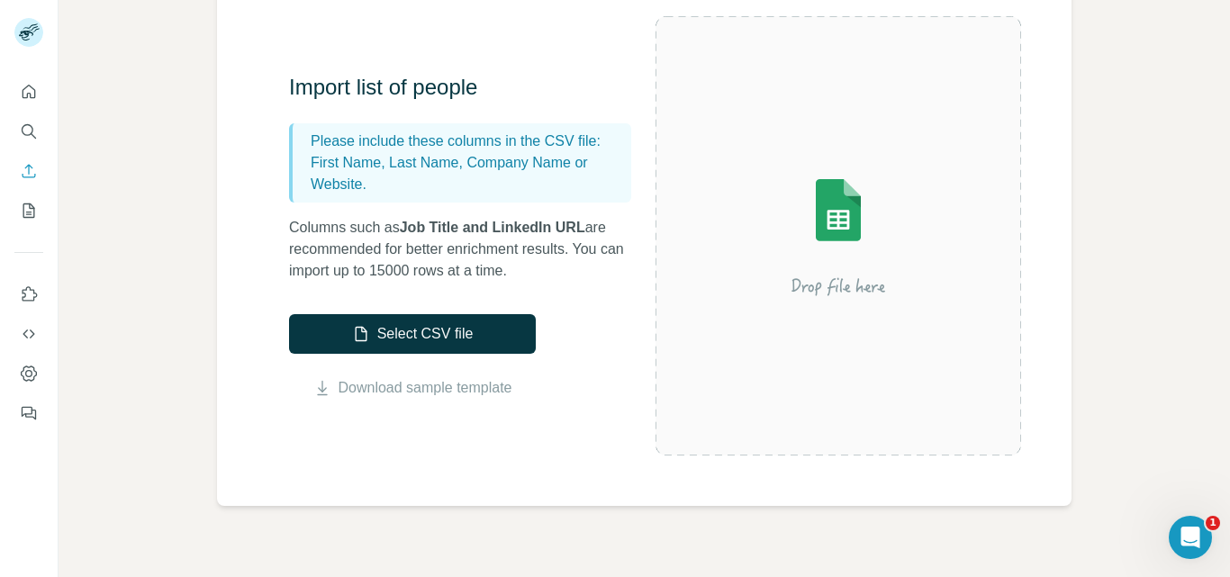
scroll to position [180, 0]
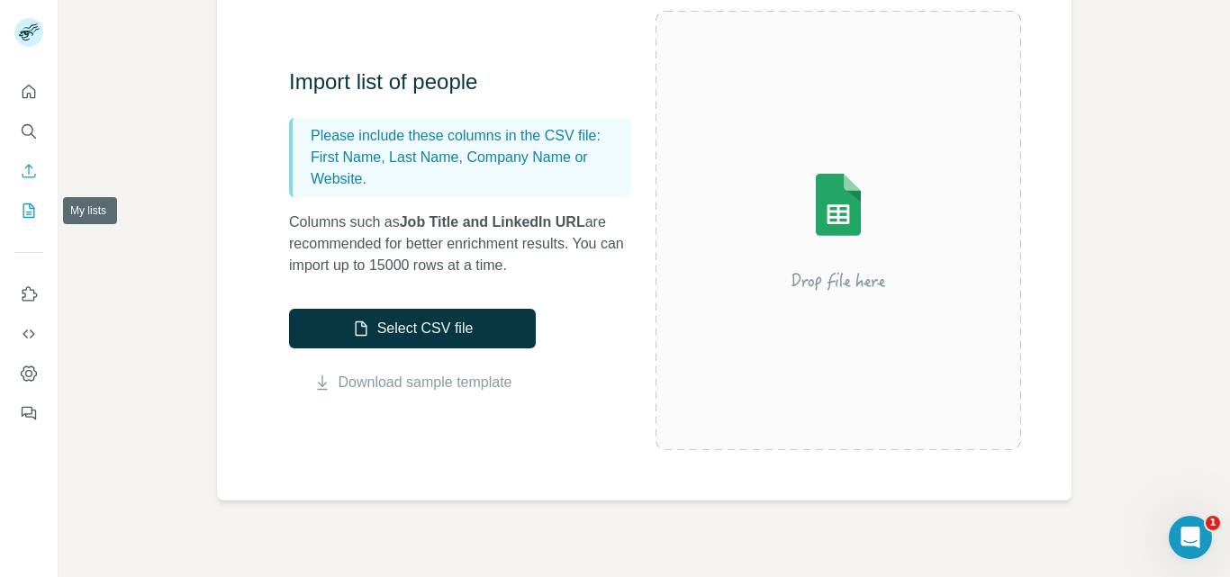
click at [28, 199] on button "My lists" at bounding box center [28, 211] width 29 height 32
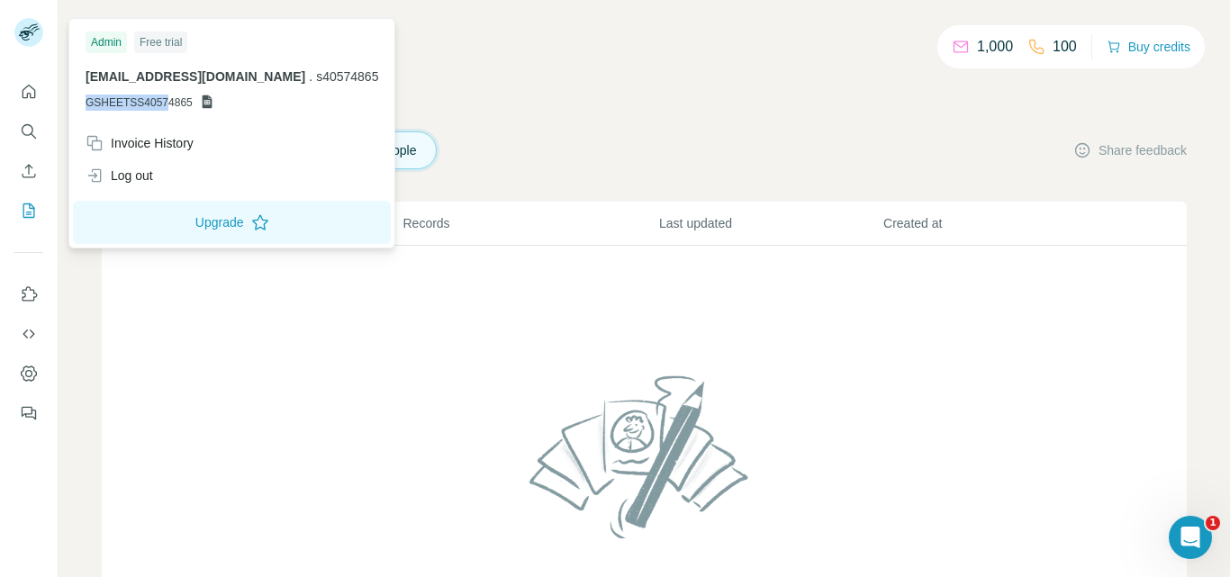
drag, startPoint x: 84, startPoint y: 108, endPoint x: 185, endPoint y: 104, distance: 101.0
click at [166, 104] on div "Admin Free trial s40574865@gmail.com . s40574865 GSHEETSS40574865" at bounding box center [232, 75] width 318 height 104
click at [239, 101] on p "GSHEETSS40574865" at bounding box center [232, 103] width 293 height 16
drag, startPoint x: 200, startPoint y: 103, endPoint x: 78, endPoint y: 102, distance: 121.6
click at [78, 102] on div "Admin Free trial s40574865@gmail.com . s40574865 GSHEETSS40574865" at bounding box center [232, 75] width 318 height 104
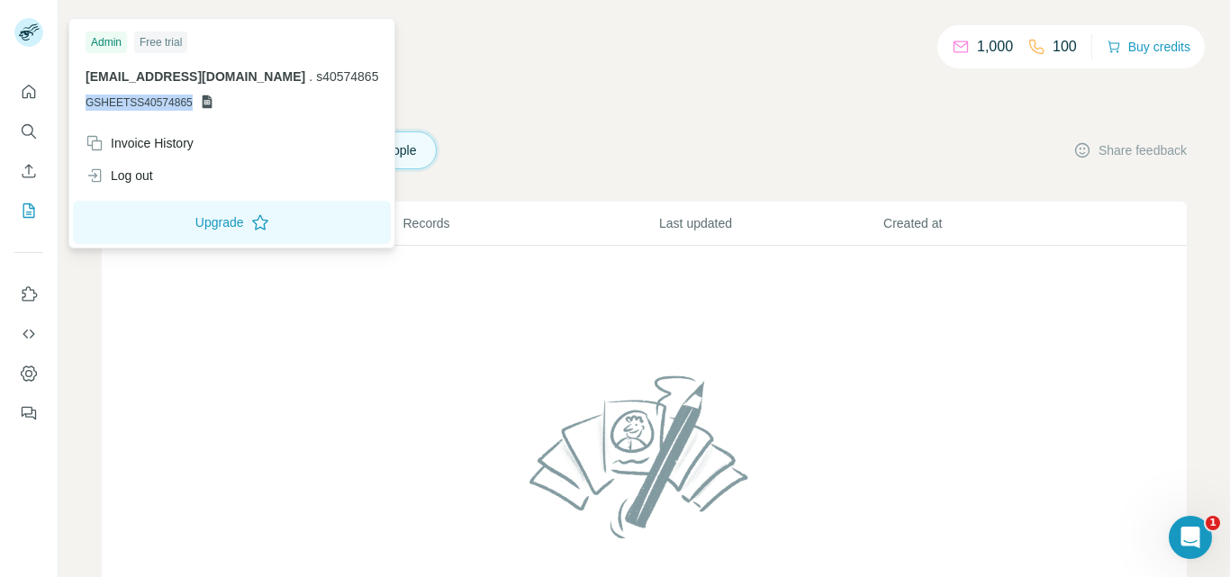
copy span "GSHEETSS40574865"
click at [211, 102] on icon at bounding box center [207, 102] width 14 height 14
click at [211, 102] on icon at bounding box center [207, 102] width 10 height 14
click at [210, 102] on icon at bounding box center [207, 102] width 10 height 14
click at [209, 102] on icon at bounding box center [207, 102] width 14 height 14
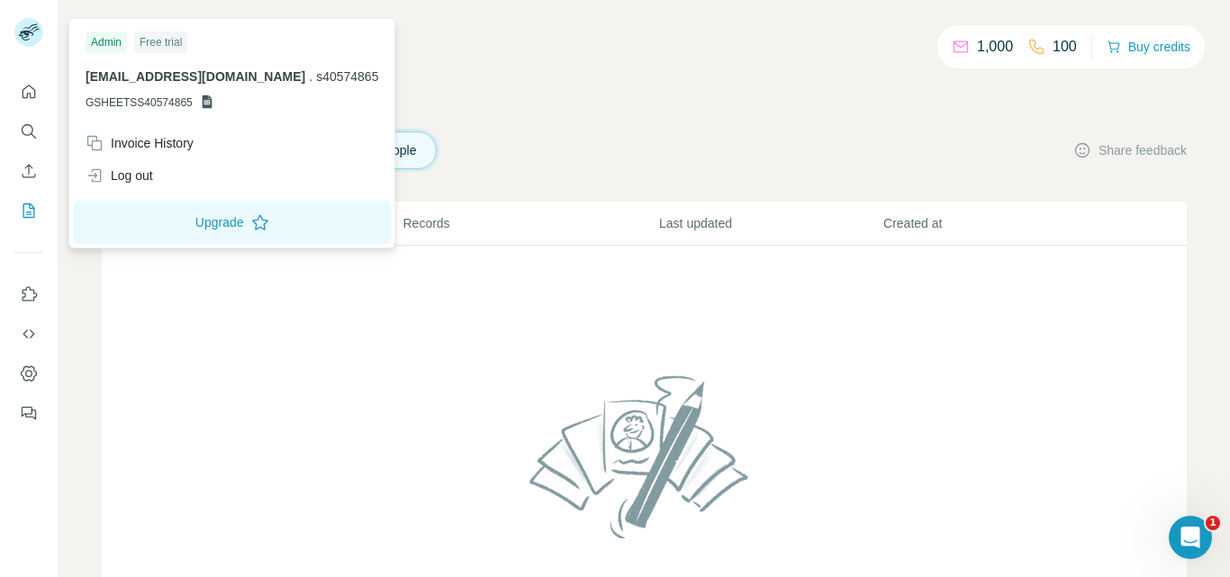
click at [188, 104] on span "GSHEETSS40574865" at bounding box center [139, 103] width 107 height 16
drag, startPoint x: 192, startPoint y: 103, endPoint x: 85, endPoint y: 109, distance: 107.4
click at [85, 109] on div "Admin Free trial s40574865@gmail.com . s40574865 GSHEETSS40574865" at bounding box center [232, 75] width 318 height 104
copy span "GSHEETSS40574865"
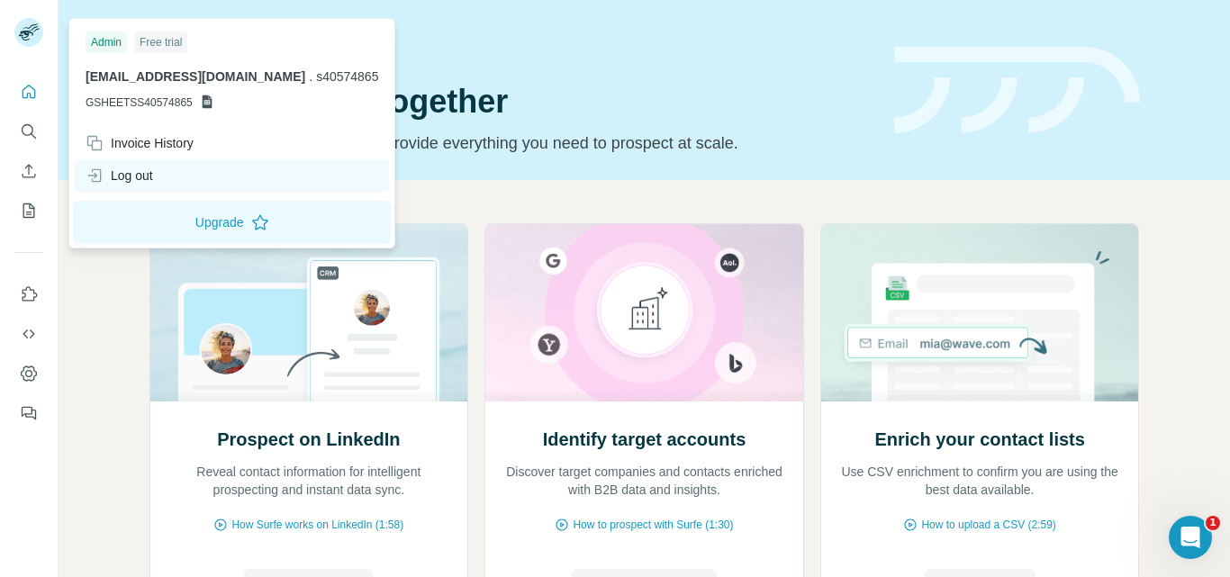
click at [141, 178] on div "Log out" at bounding box center [120, 176] width 68 height 18
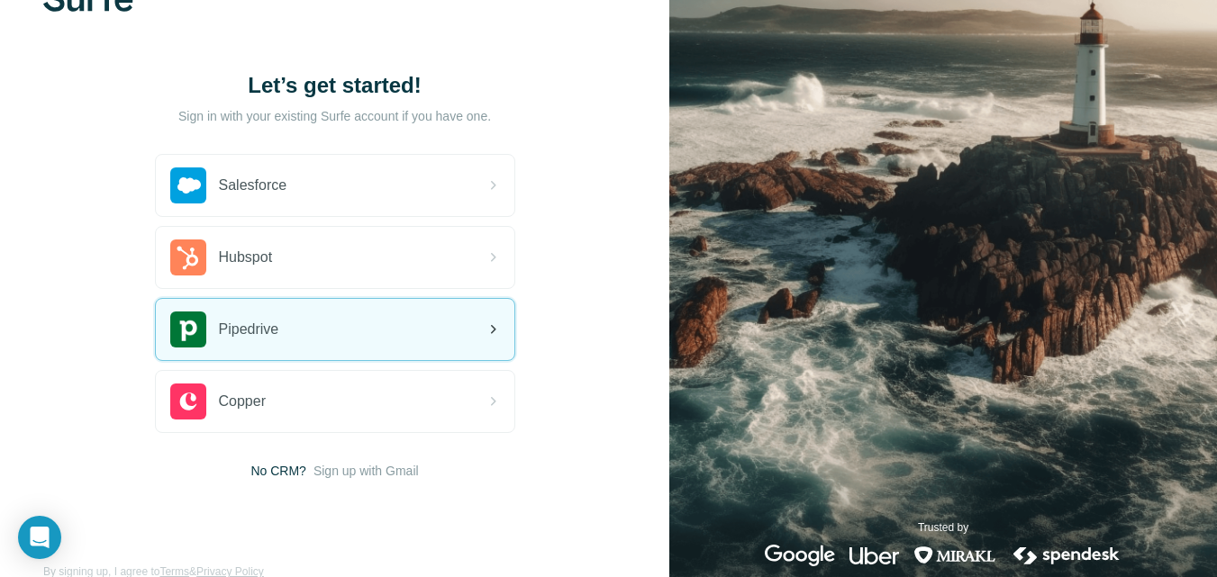
scroll to position [91, 0]
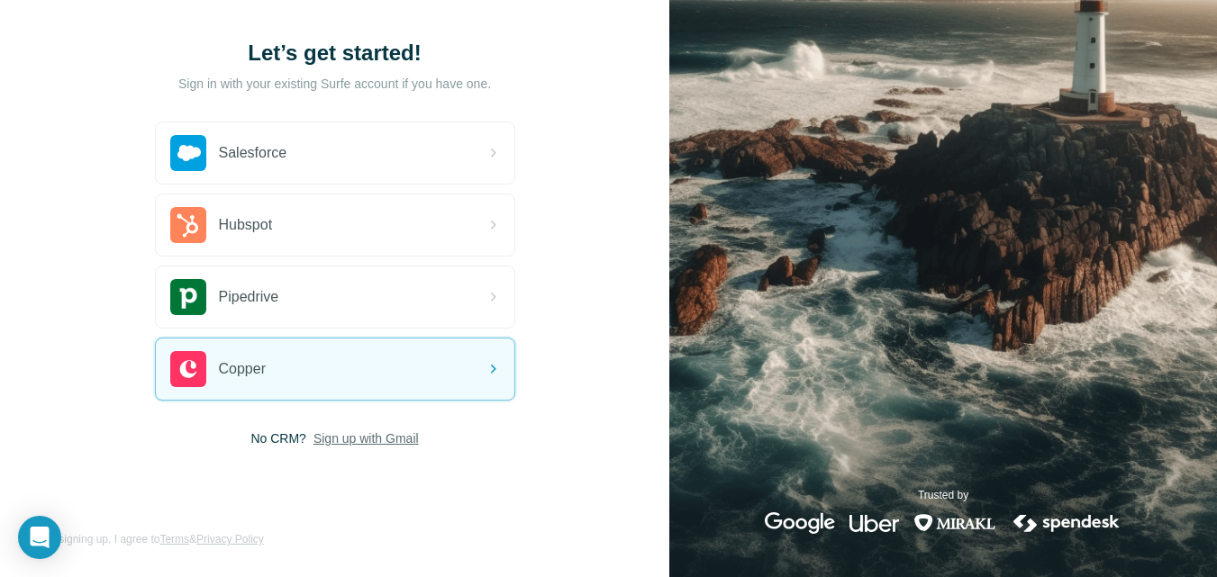
click at [339, 437] on span "Sign up with Gmail" at bounding box center [365, 439] width 105 height 18
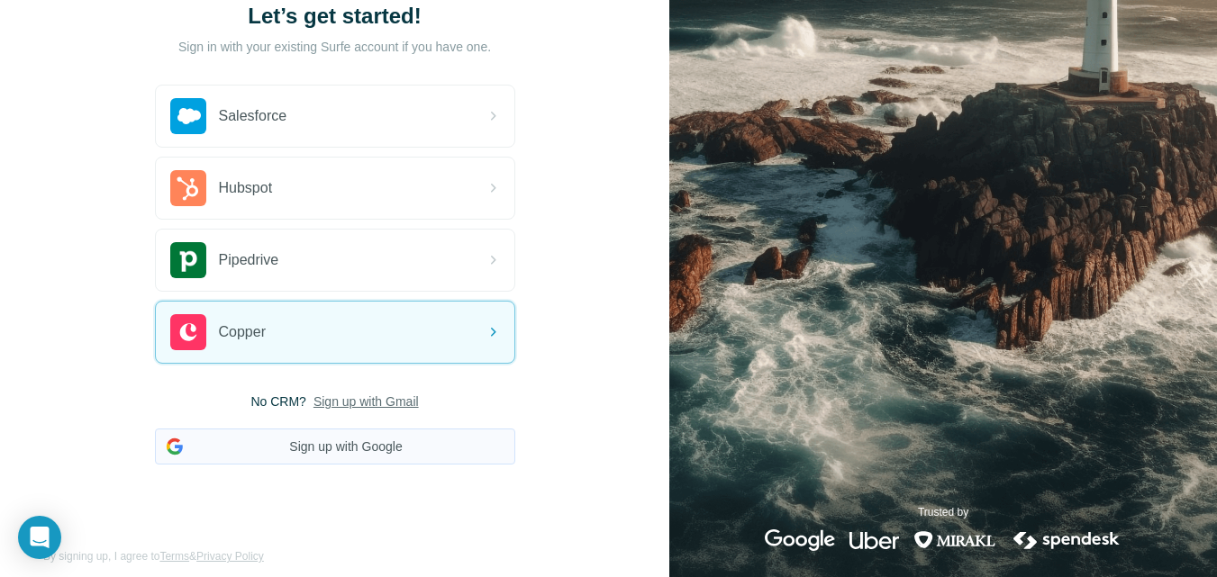
scroll to position [145, 0]
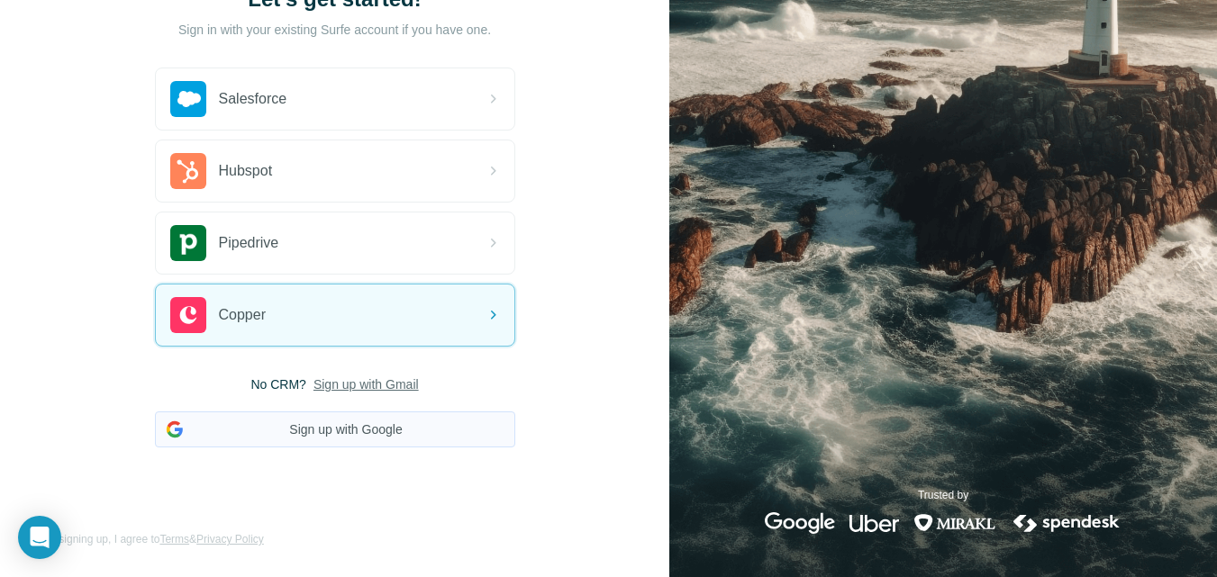
click at [377, 423] on button "Sign up with Google" at bounding box center [335, 430] width 360 height 36
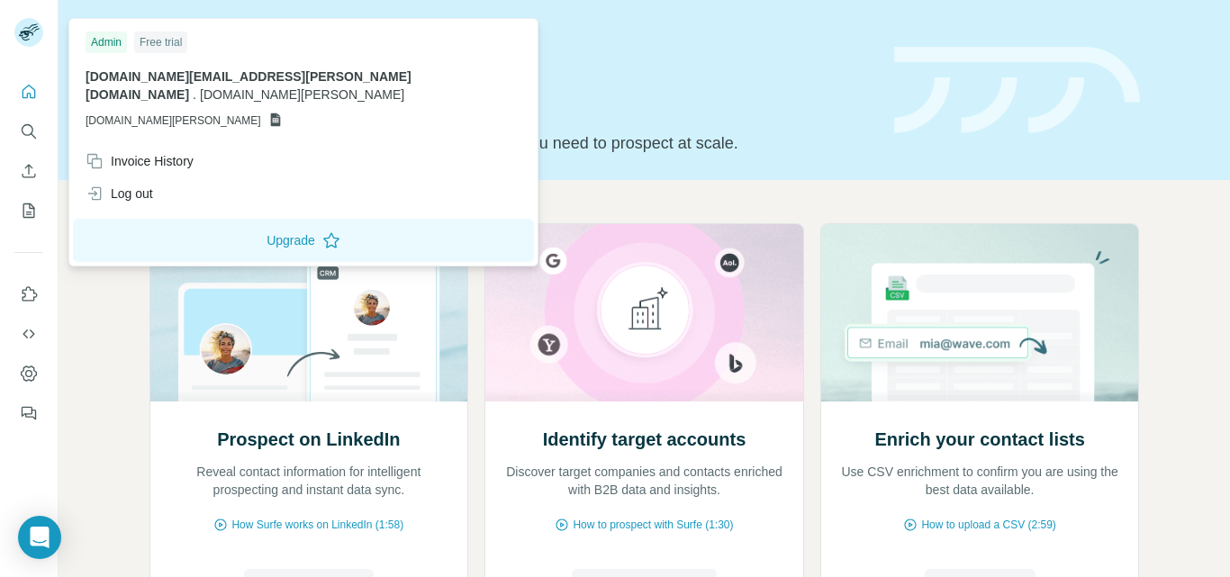
click at [268, 113] on icon at bounding box center [275, 120] width 14 height 14
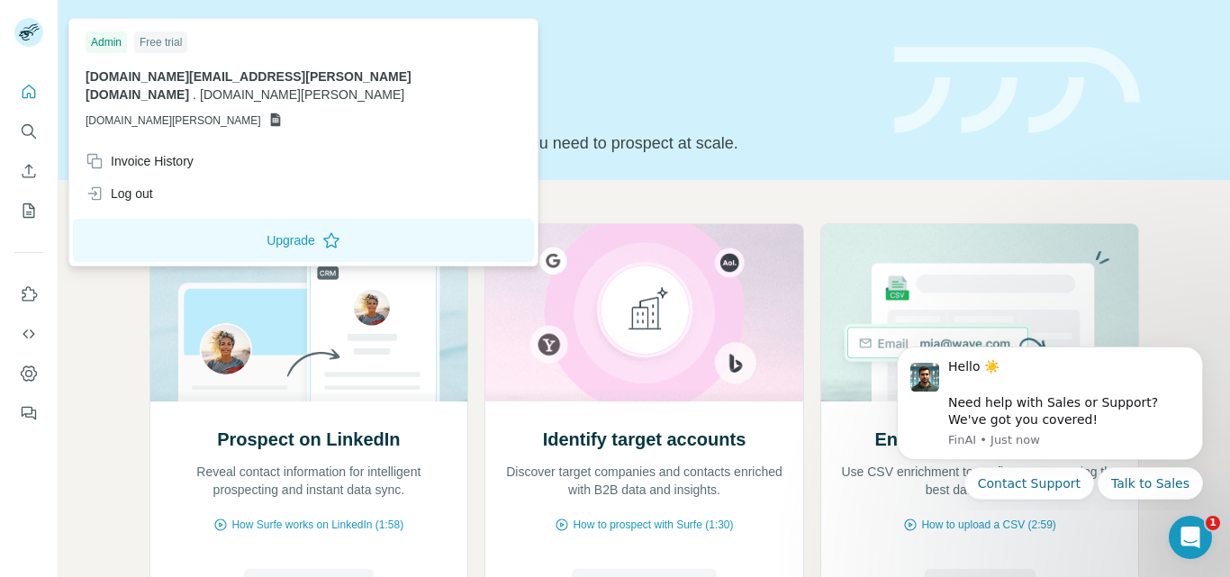
click at [32, 43] on rect at bounding box center [28, 32] width 29 height 29
click at [112, 113] on span "GSHEETSBROWN.MICHAEL.PA" at bounding box center [174, 121] width 176 height 16
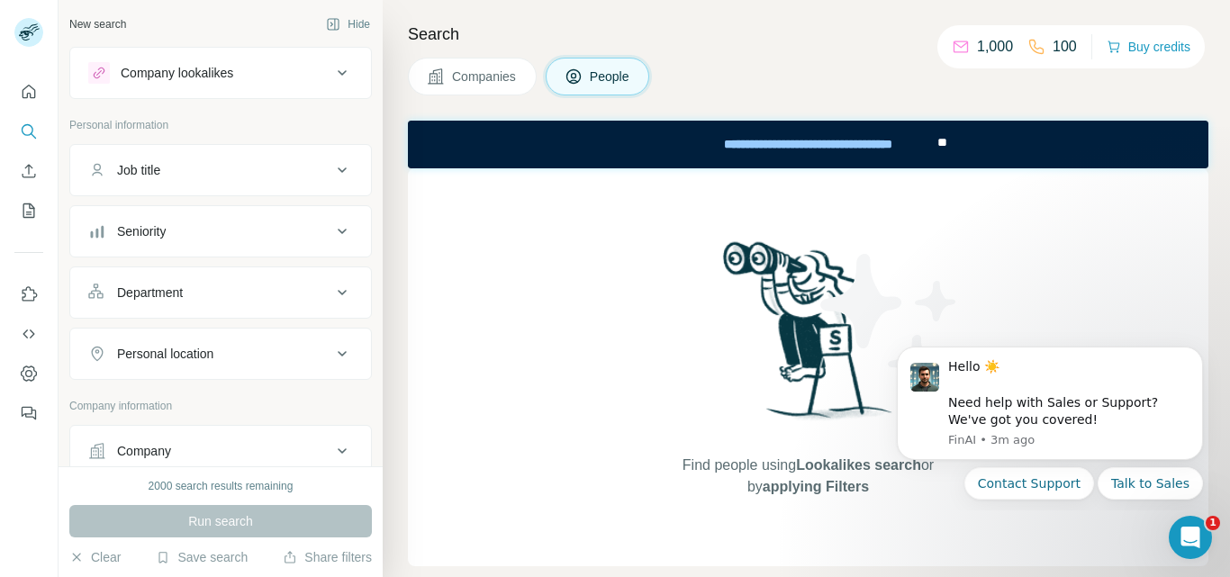
scroll to position [90, 0]
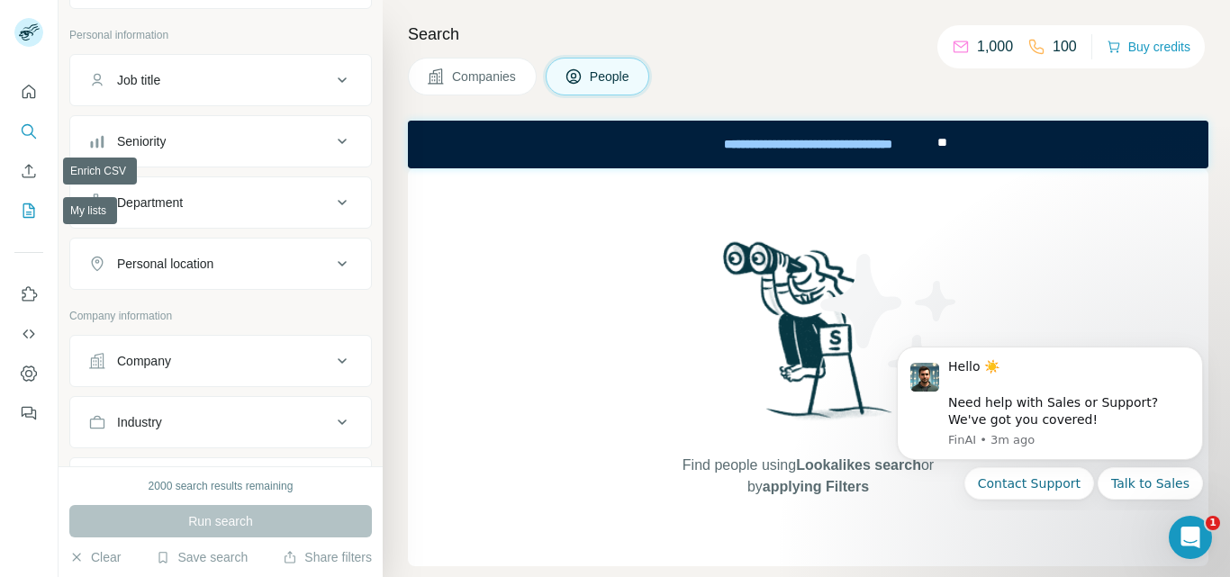
click at [28, 207] on icon "My lists" at bounding box center [29, 211] width 18 height 18
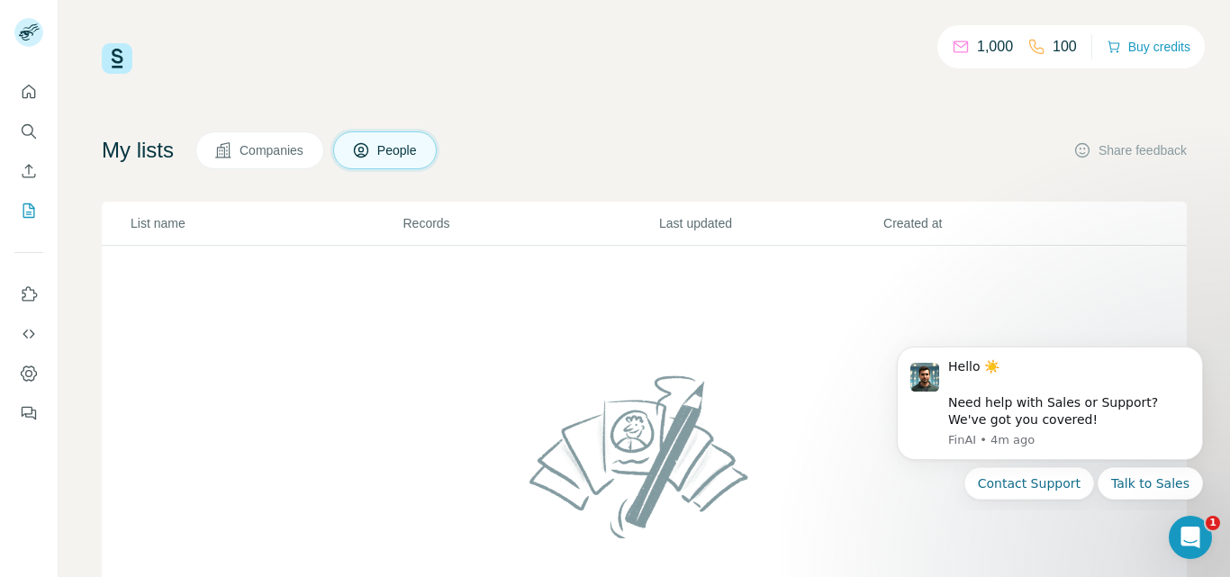
click at [305, 153] on span "Companies" at bounding box center [273, 150] width 66 height 18
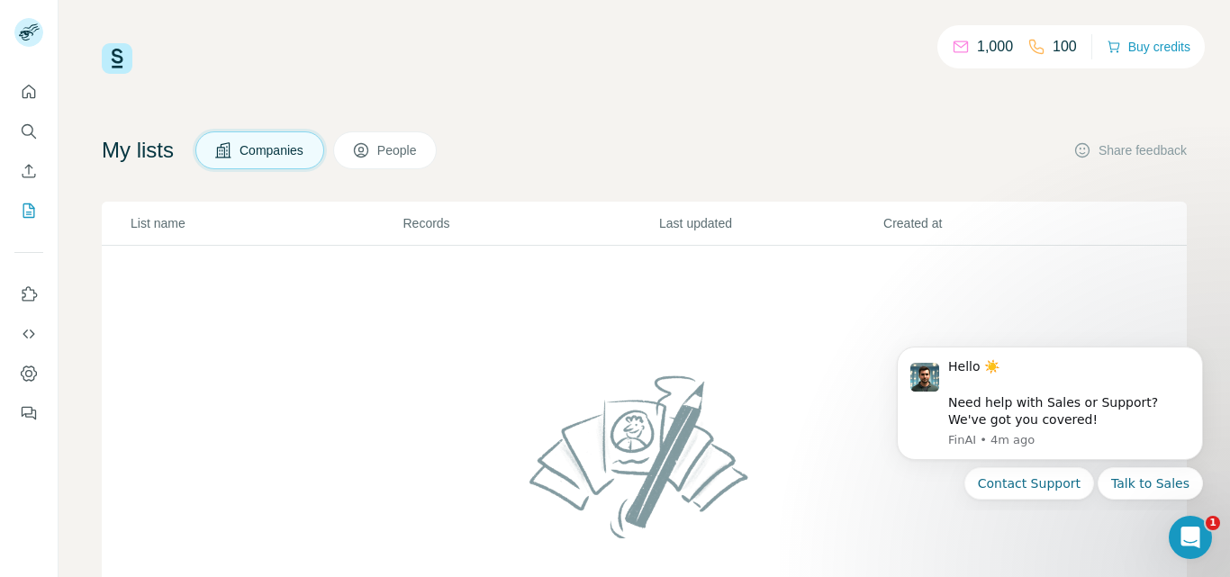
click at [404, 154] on span "People" at bounding box center [397, 150] width 41 height 18
